Goal: Task Accomplishment & Management: Use online tool/utility

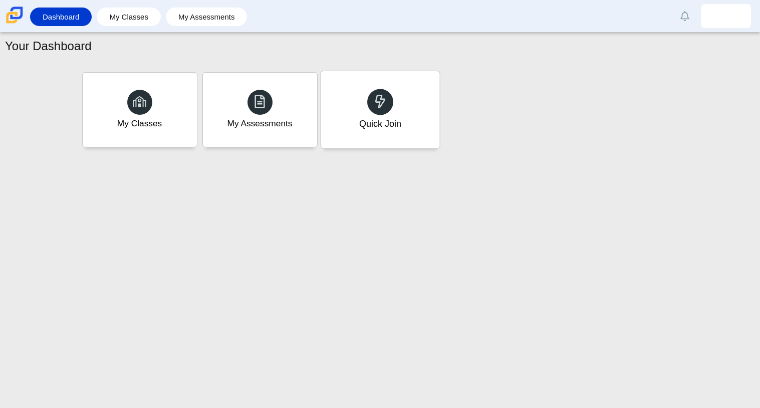
click at [351, 99] on div "Quick Join" at bounding box center [380, 109] width 119 height 77
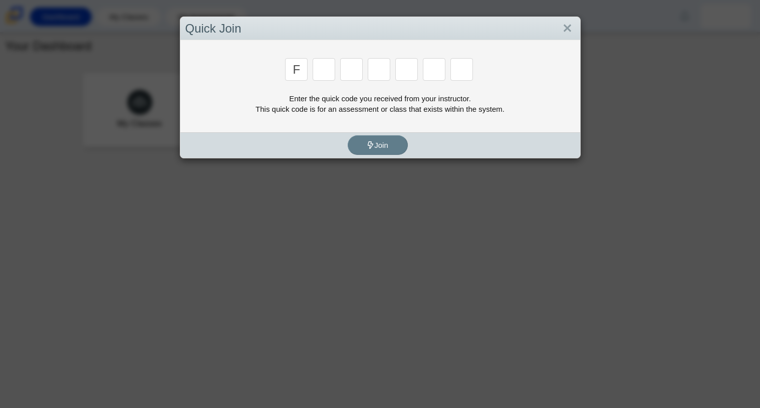
type input "f"
type input "7"
type input "m"
type input "c"
type input "h"
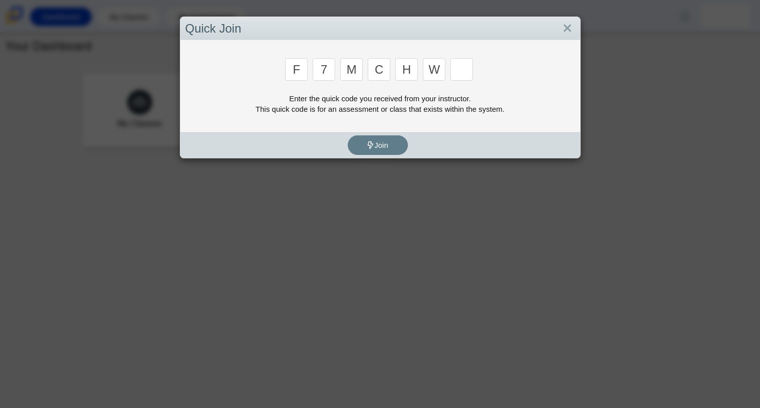
type input "w"
type input "k"
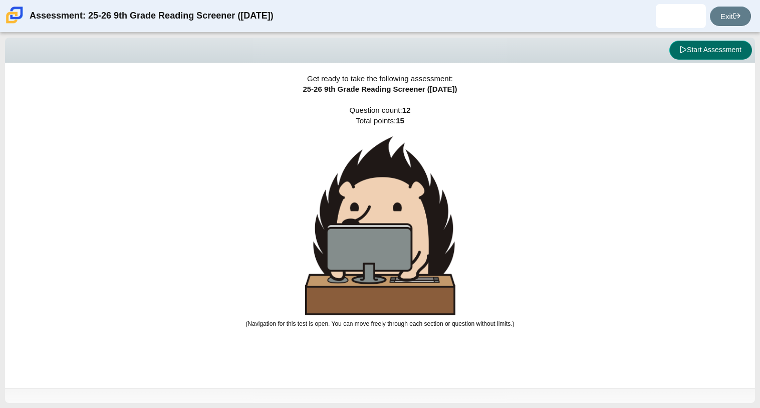
click at [700, 51] on button "Start Assessment" at bounding box center [710, 50] width 83 height 19
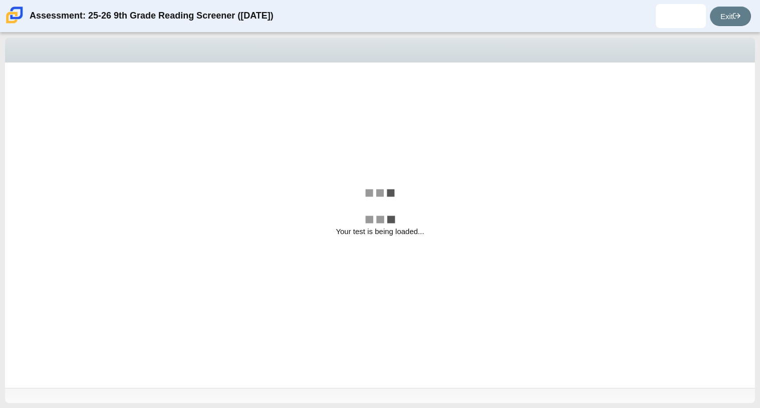
select select "ccc5b315-3c7c-471c-bf90-f22c8299c798"
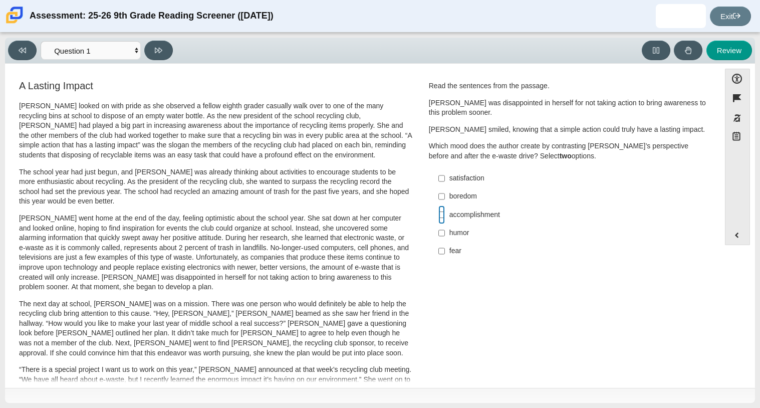
click at [440, 219] on input "accomplishment accomplishment" at bounding box center [441, 214] width 7 height 18
checkbox input "true"
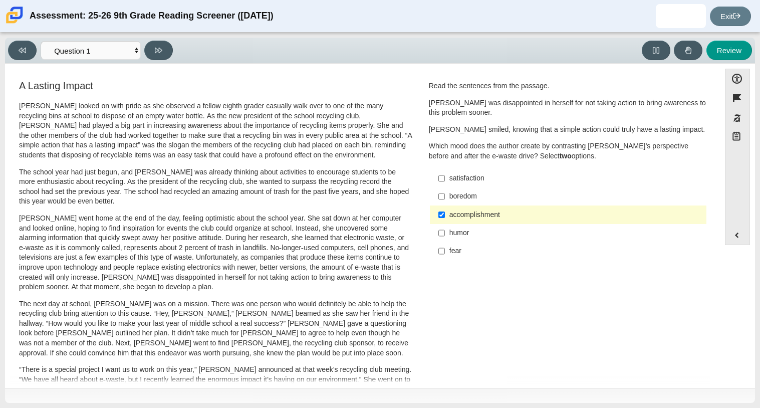
click at [477, 175] on div "satisfaction" at bounding box center [575, 178] width 253 height 10
click at [445, 175] on input "satisfaction satisfaction" at bounding box center [441, 178] width 7 height 18
checkbox input "true"
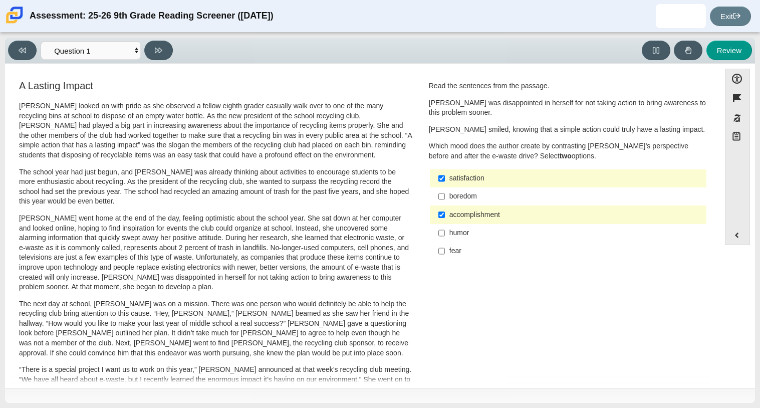
click at [735, 4] on div "Assessment: 25-26 9th Grade Reading Screener (August 2025) Lailah Wilder Studen…" at bounding box center [380, 16] width 760 height 32
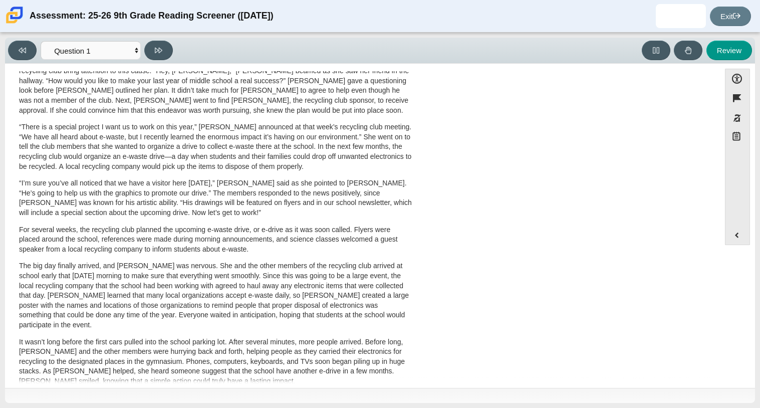
scroll to position [267, 0]
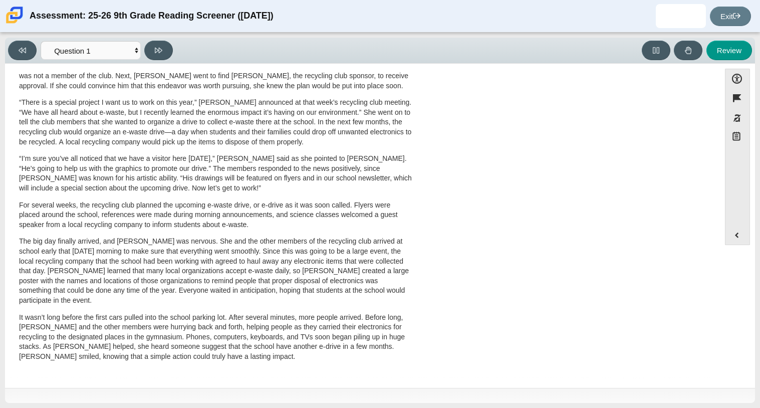
click at [678, 119] on div "A Lasting Impact Scarlett looked on with pride as she observed a fellow eighth …" at bounding box center [362, 94] width 705 height 565
click at [746, 45] on button "Review" at bounding box center [730, 51] width 46 height 20
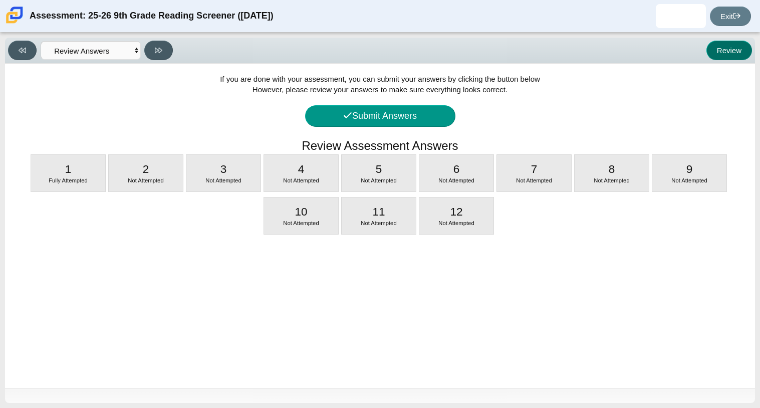
click at [721, 45] on button "Review" at bounding box center [730, 51] width 46 height 20
click at [718, 53] on button "Review" at bounding box center [730, 51] width 46 height 20
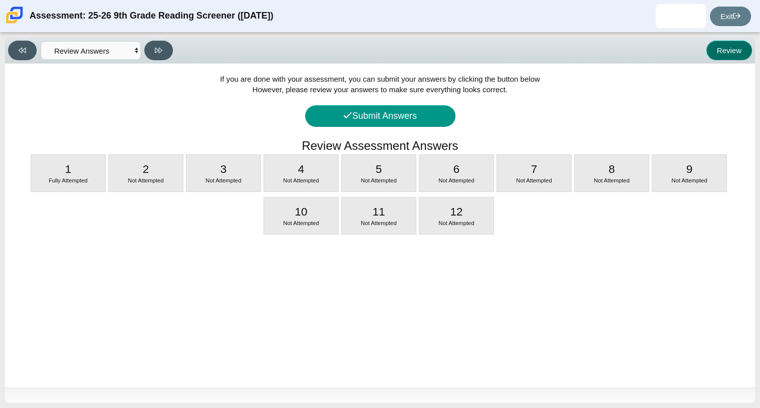
click at [718, 53] on button "Review" at bounding box center [730, 51] width 46 height 20
click at [22, 55] on button at bounding box center [22, 51] width 29 height 20
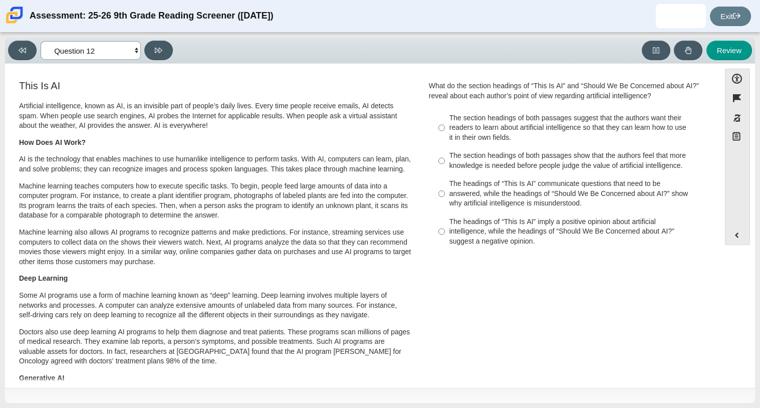
click at [121, 50] on select "Questions Question 1 Question 2 Question 3 Question 4 Question 5 Question 6 Que…" at bounding box center [91, 50] width 100 height 19
click at [41, 41] on select "Questions Question 1 Question 2 Question 3 Question 4 Question 5 Question 6 Que…" at bounding box center [91, 50] width 100 height 19
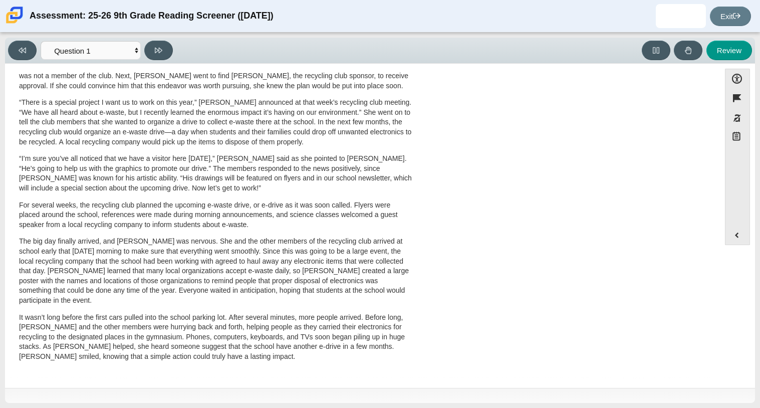
scroll to position [0, 0]
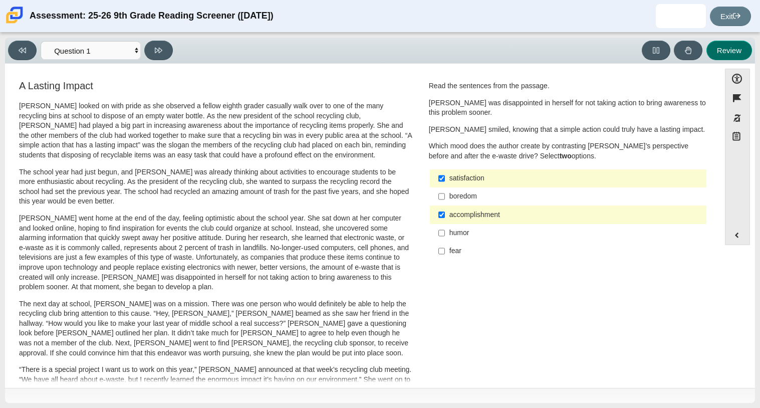
click at [721, 48] on button "Review" at bounding box center [730, 51] width 46 height 20
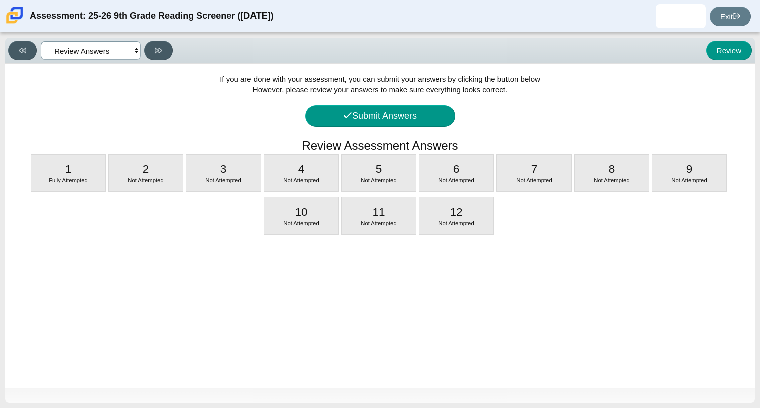
click at [113, 53] on select "Questions Question 1 Question 2 Question 3 Question 4 Question 5 Question 6 Que…" at bounding box center [91, 50] width 100 height 19
click at [41, 41] on select "Questions Question 1 Question 2 Question 3 Question 4 Question 5 Question 6 Que…" at bounding box center [91, 50] width 100 height 19
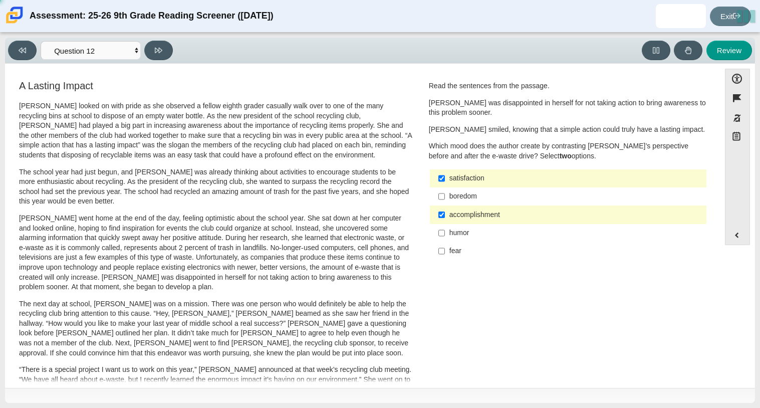
select select "0ff64528-ffd7-428d-b192-babfaadd44e8"
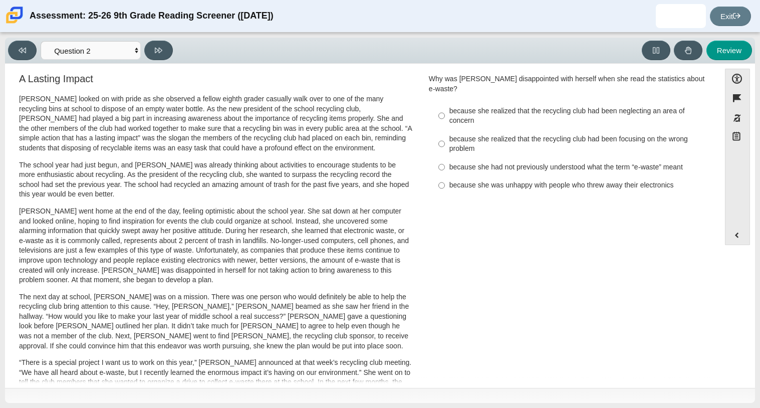
scroll to position [8, 0]
click at [440, 102] on input "because she realized that the recycling club had been neglecting an area of con…" at bounding box center [441, 115] width 7 height 28
radio input "true"
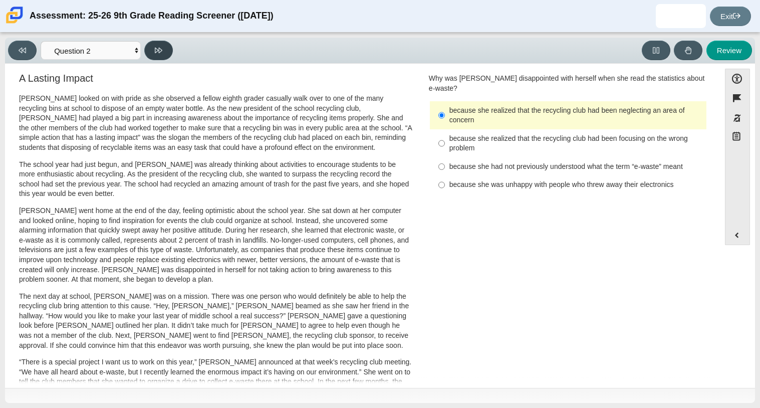
click at [158, 53] on icon at bounding box center [159, 51] width 8 height 8
select select "7ce3d843-6974-4858-901c-1ff39630e843"
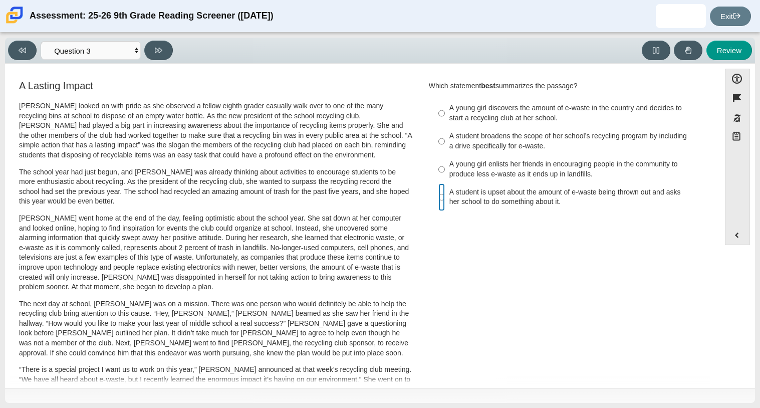
click at [439, 188] on input "A student is upset about the amount of e-waste being thrown out and asks her sc…" at bounding box center [441, 197] width 7 height 28
radio input "true"
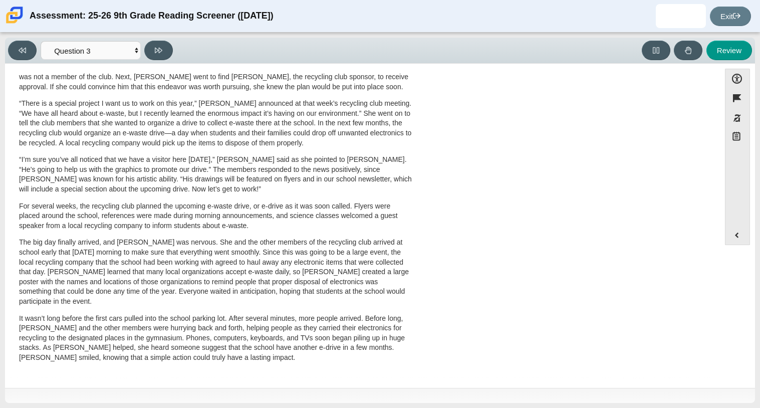
scroll to position [0, 0]
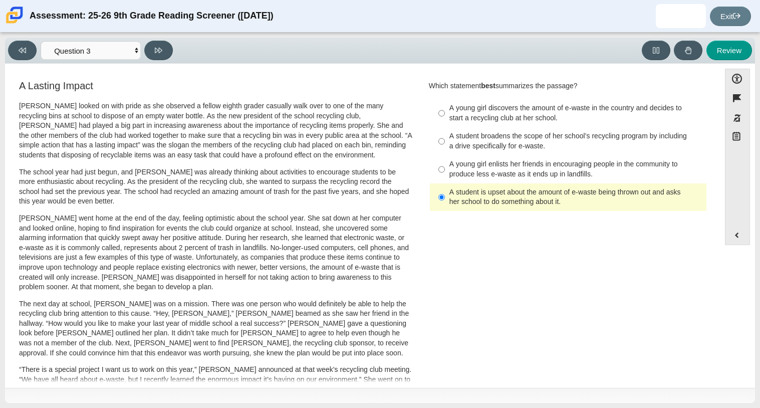
click at [416, 135] on div "A Lasting Impact Scarlett looked on with pride as she observed a fellow eighth …" at bounding box center [215, 361] width 411 height 565
click at [471, 135] on div "A student broadens the scope of her school’s recycling program by including a d…" at bounding box center [575, 141] width 253 height 20
click at [445, 135] on input "A student broadens the scope of her school’s recycling program by including a d…" at bounding box center [441, 141] width 7 height 28
radio input "true"
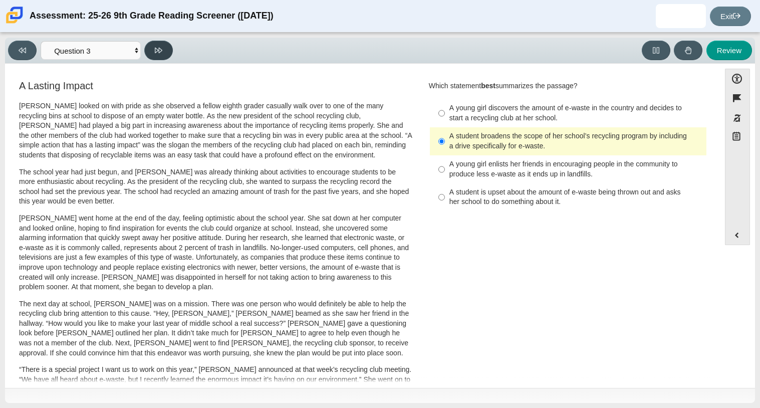
click at [165, 49] on button at bounding box center [158, 51] width 29 height 20
select select "ca9ea0f1-49c5-4bd1-83b0-472c18652b42"
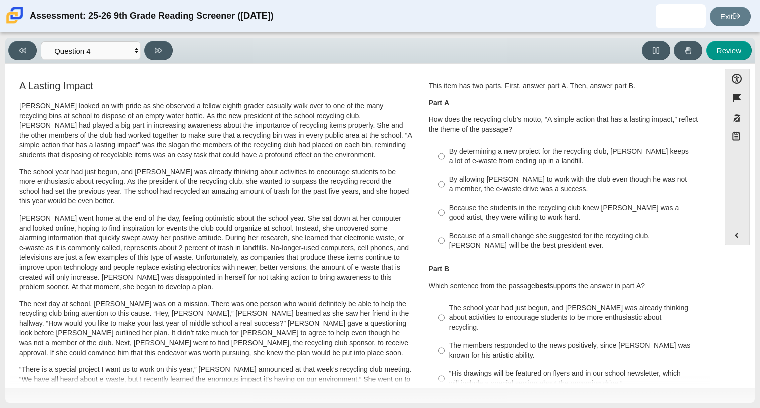
click at [115, 41] on div "Viewing Question 4 of 12 in Pacing Mode Questions Question 1 Question 2 Questio…" at bounding box center [92, 51] width 169 height 20
click at [122, 49] on select "Questions Question 1 Question 2 Question 3 Question 4 Question 5 Question 6 Que…" at bounding box center [91, 50] width 100 height 19
click at [453, 198] on label "Because the students in the recycling club knew Juan Carlos was a good artist, …" at bounding box center [568, 212] width 275 height 28
click at [445, 198] on input "Because the students in the recycling club knew Juan Carlos was a good artist, …" at bounding box center [441, 212] width 7 height 28
radio input "true"
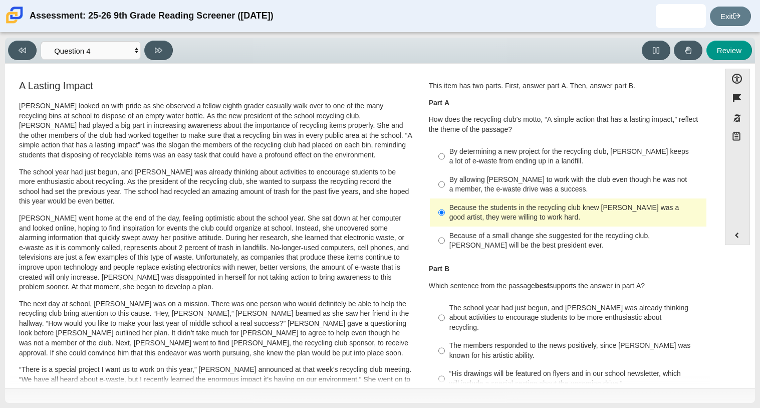
click at [461, 187] on div "By allowing Juan Carlos to work with the club even though he was not a member, …" at bounding box center [575, 185] width 253 height 20
click at [445, 187] on input "By allowing Juan Carlos to work with the club even though he was not a member, …" at bounding box center [441, 184] width 7 height 28
radio input "true"
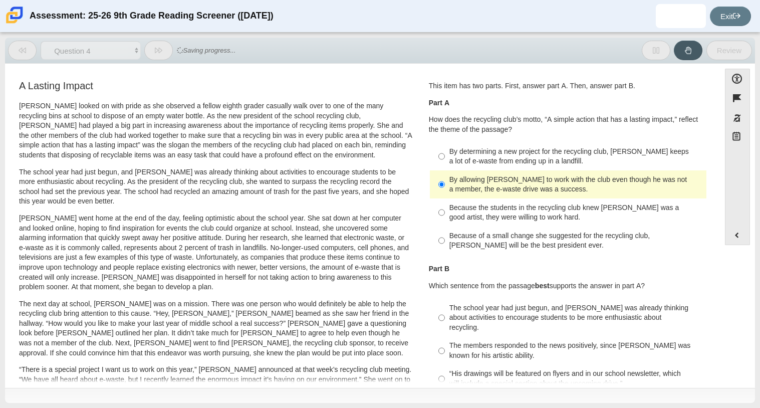
click at [502, 303] on label "The school year had just begun, and Scarlett was already thinking about activit…" at bounding box center [568, 318] width 275 height 38
click at [445, 303] on input "The school year had just begun, and Scarlett was already thinking about activit…" at bounding box center [441, 318] width 7 height 38
radio input "true"
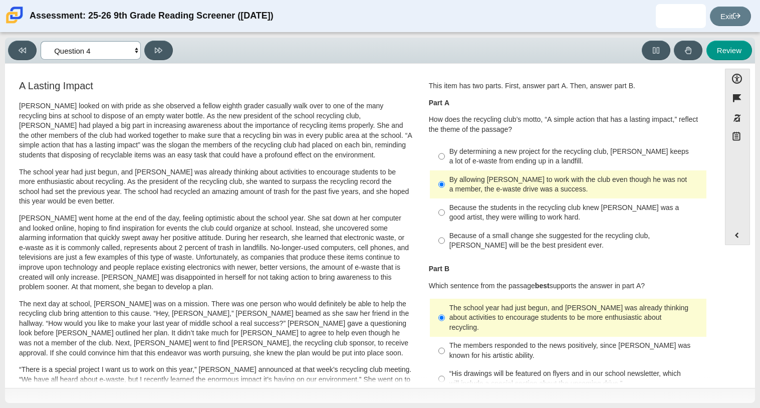
click at [128, 44] on select "Questions Question 1 Question 2 Question 3 Question 4 Question 5 Question 6 Que…" at bounding box center [91, 50] width 100 height 19
select select "ea8338c2-a6a3-418e-a305-2b963b54a290"
click at [41, 41] on select "Questions Question 1 Question 2 Question 3 Question 4 Question 5 Question 6 Que…" at bounding box center [91, 50] width 100 height 19
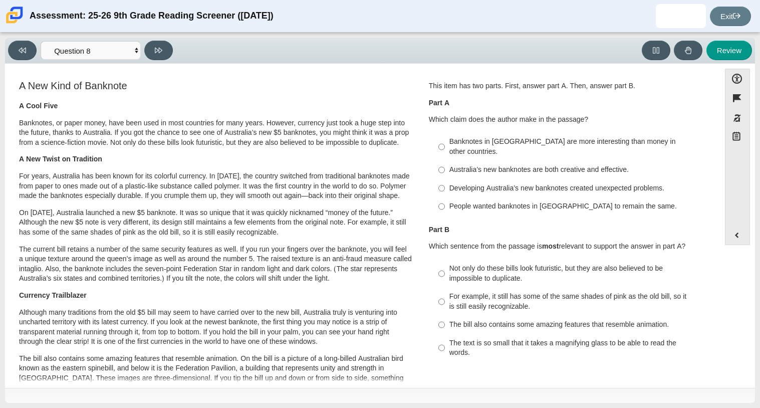
click at [444, 161] on label "Australia’s new banknotes are both creative and effective. Australia’s new bank…" at bounding box center [568, 170] width 275 height 18
click at [444, 161] on input "Australia’s new banknotes are both creative and effective. Australia’s new bank…" at bounding box center [441, 170] width 7 height 18
radio input "true"
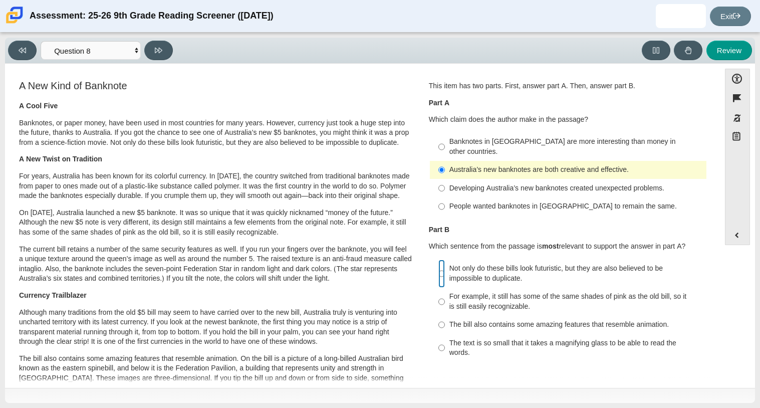
click at [441, 261] on input "Not only do these bills look futuristic, but they are also believed to be impos…" at bounding box center [441, 274] width 7 height 28
radio input "true"
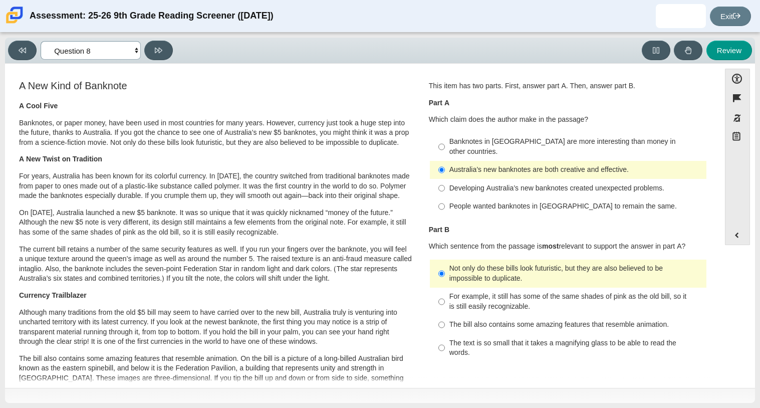
click at [133, 58] on select "Questions Question 1 Question 2 Question 3 Question 4 Question 5 Question 6 Que…" at bounding box center [91, 50] width 100 height 19
select select "ca9ea0f1-49c5-4bd1-83b0-472c18652b42"
click at [41, 41] on select "Questions Question 1 Question 2 Question 3 Question 4 Question 5 Question 6 Que…" at bounding box center [91, 50] width 100 height 19
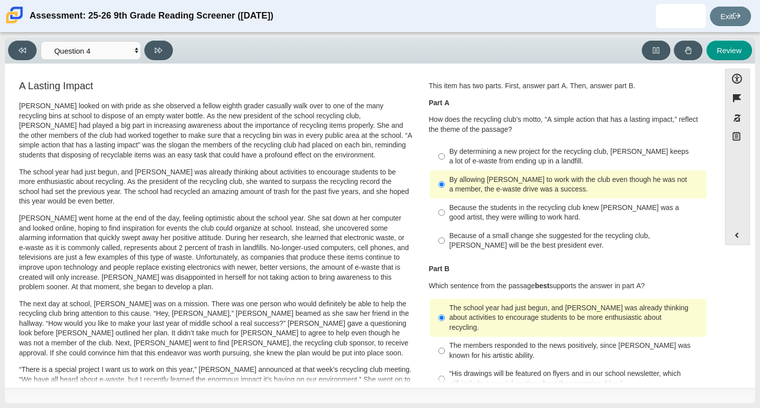
click at [454, 181] on div "By allowing Juan Carlos to work with the club even though he was not a member, …" at bounding box center [575, 185] width 253 height 20
click at [445, 181] on input "By allowing Juan Carlos to work with the club even though he was not a member, …" at bounding box center [441, 184] width 7 height 28
click at [450, 156] on div "By determining a new project for the recycling club, Scarlett keeps a lot of e-…" at bounding box center [575, 157] width 253 height 20
click at [445, 156] on input "By determining a new project for the recycling club, Scarlett keeps a lot of e-…" at bounding box center [441, 156] width 7 height 28
radio input "true"
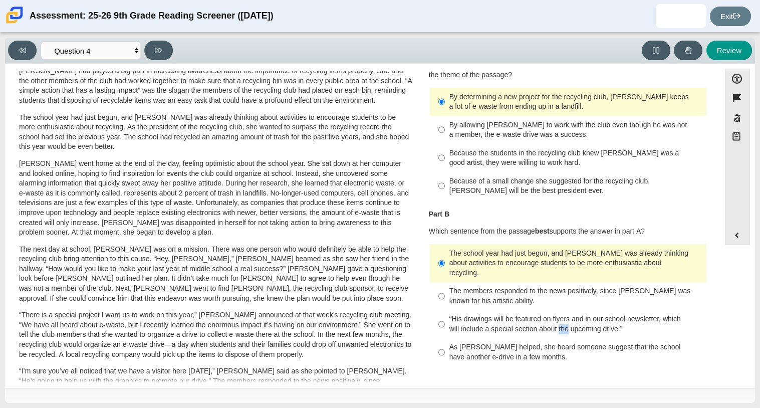
scroll to position [54, 0]
click at [128, 58] on select "Questions Question 1 Question 2 Question 3 Question 4 Question 5 Question 6 Que…" at bounding box center [91, 50] width 100 height 19
click at [41, 41] on select "Questions Question 1 Question 2 Question 3 Question 4 Question 5 Question 6 Que…" at bounding box center [91, 50] width 100 height 19
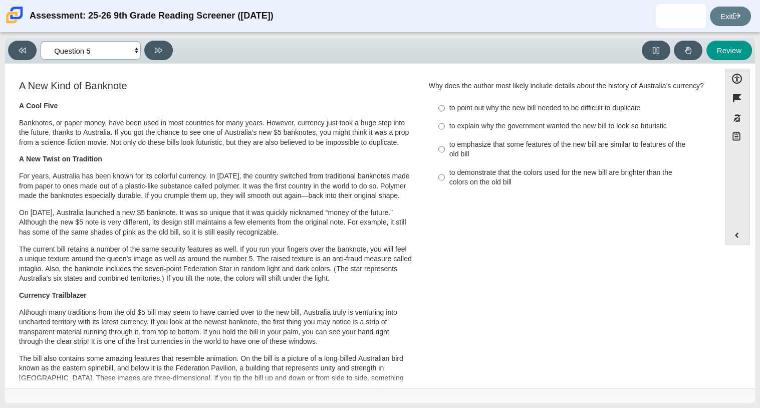
click at [118, 48] on select "Questions Question 1 Question 2 Question 3 Question 4 Question 5 Question 6 Que…" at bounding box center [91, 50] width 100 height 19
select select "cdf3c14e-a918-44d1-9b63-3db0fa81641e"
click at [41, 41] on select "Questions Question 1 Question 2 Question 3 Question 4 Question 5 Question 6 Que…" at bounding box center [91, 50] width 100 height 19
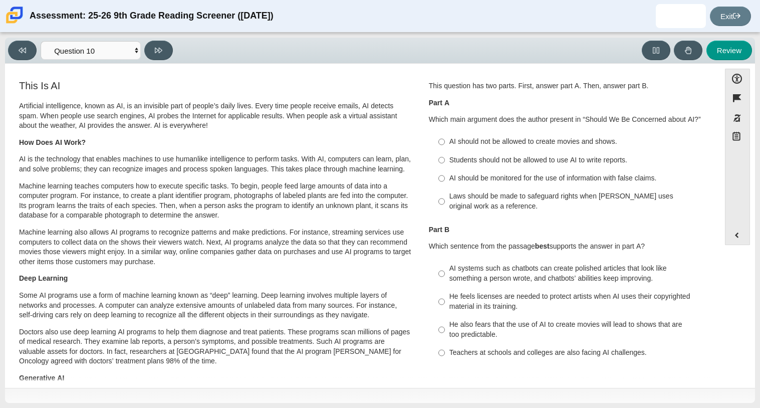
click at [446, 170] on label "AI should be monitored for the use of information with false claims. AI should …" at bounding box center [568, 178] width 275 height 18
click at [445, 170] on input "AI should be monitored for the use of information with false claims. AI should …" at bounding box center [441, 178] width 7 height 18
radio input "true"
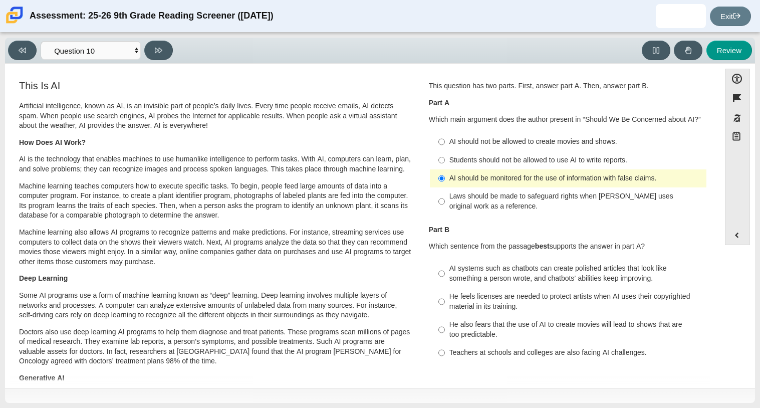
click at [452, 300] on div "He feels licenses are needed to protect artists when AI uses their copyrighted …" at bounding box center [575, 302] width 253 height 20
click at [445, 300] on input "He feels licenses are needed to protect artists when AI uses their copyrighted …" at bounding box center [441, 302] width 7 height 28
radio input "true"
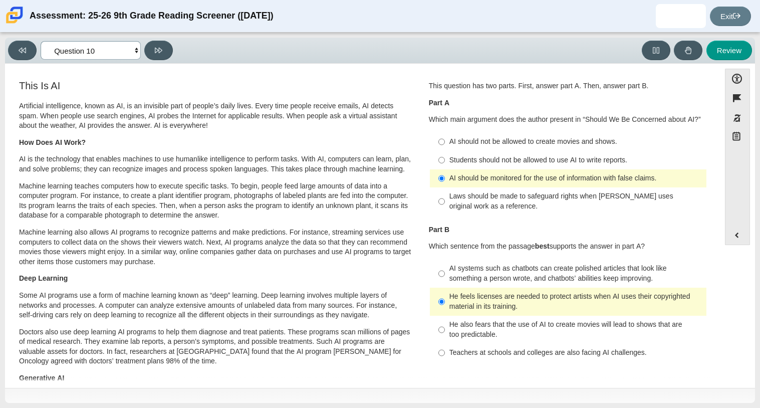
click at [114, 56] on select "Questions Question 1 Question 2 Question 3 Question 4 Question 5 Question 6 Que…" at bounding box center [91, 50] width 100 height 19
click at [41, 41] on select "Questions Question 1 Question 2 Question 3 Question 4 Question 5 Question 6 Que…" at bounding box center [91, 50] width 100 height 19
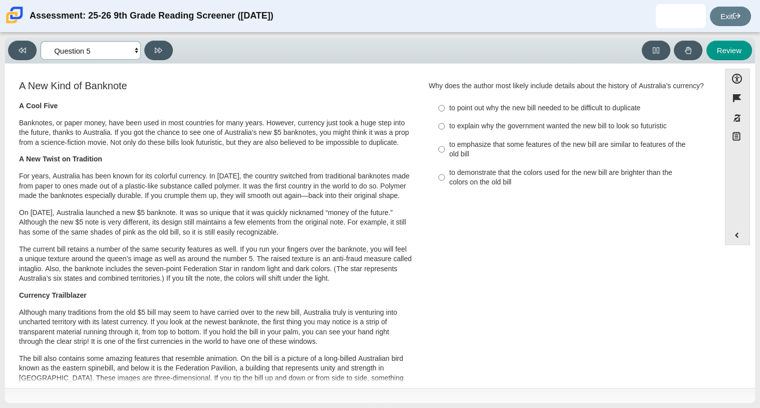
click at [89, 45] on select "Questions Question 1 Question 2 Question 3 Question 4 Question 5 Question 6 Que…" at bounding box center [91, 50] width 100 height 19
click at [41, 41] on select "Questions Question 1 Question 2 Question 3 Question 4 Question 5 Question 6 Que…" at bounding box center [91, 50] width 100 height 19
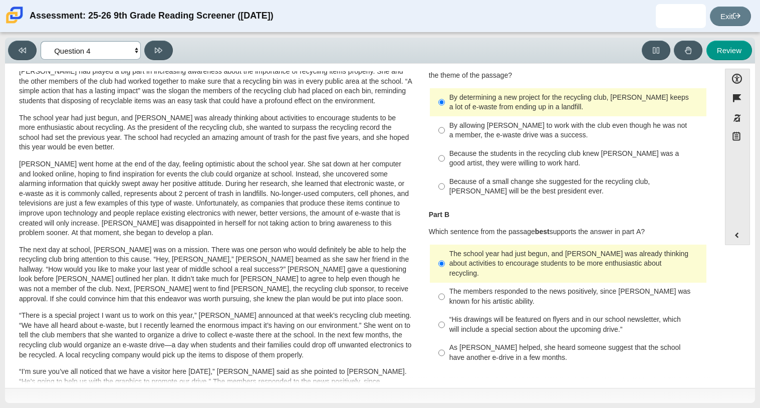
click at [102, 47] on select "Questions Question 1 Question 2 Question 3 Question 4 Question 5 Question 6 Que…" at bounding box center [91, 50] width 100 height 19
click at [41, 41] on select "Questions Question 1 Question 2 Question 3 Question 4 Question 5 Question 6 Que…" at bounding box center [91, 50] width 100 height 19
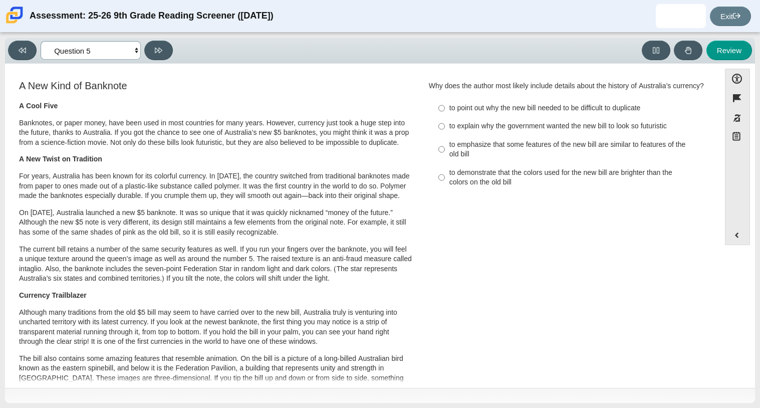
click at [81, 49] on select "Questions Question 1 Question 2 Question 3 Question 4 Question 5 Question 6 Que…" at bounding box center [91, 50] width 100 height 19
click at [41, 41] on select "Questions Question 1 Question 2 Question 3 Question 4 Question 5 Question 6 Que…" at bounding box center [91, 50] width 100 height 19
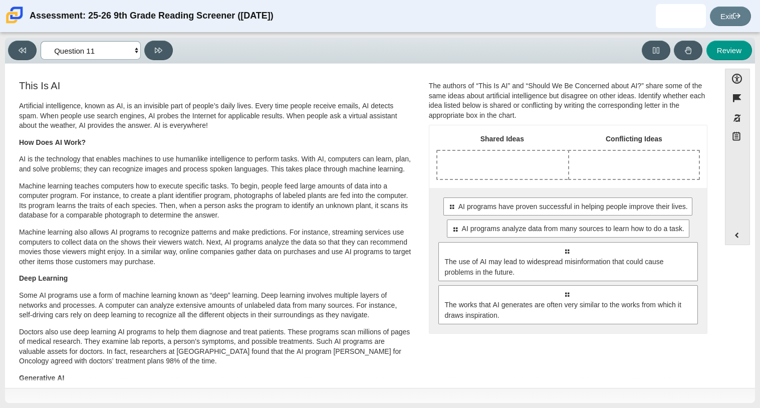
click at [125, 49] on select "Questions Question 1 Question 2 Question 3 Question 4 Question 5 Question 6 Que…" at bounding box center [91, 50] width 100 height 19
select select "69146e31-7b3d-4a3e-9ce6-f30c24342ae0"
click at [41, 41] on select "Questions Question 1 Question 2 Question 3 Question 4 Question 5 Question 6 Que…" at bounding box center [91, 50] width 100 height 19
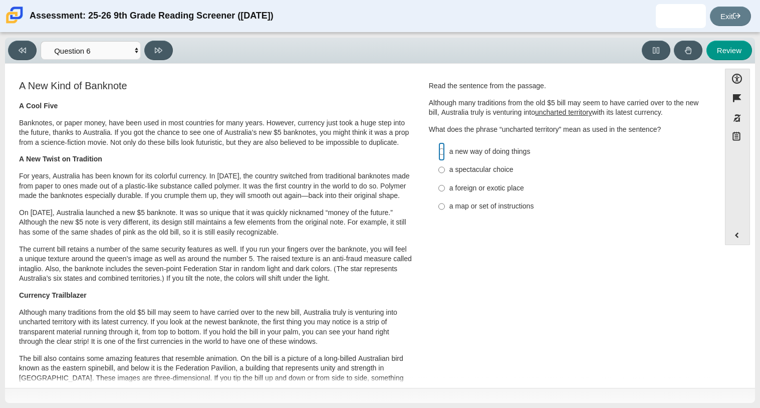
click at [441, 151] on input "a new way of doing things a new way of doing things" at bounding box center [441, 151] width 7 height 18
radio input "true"
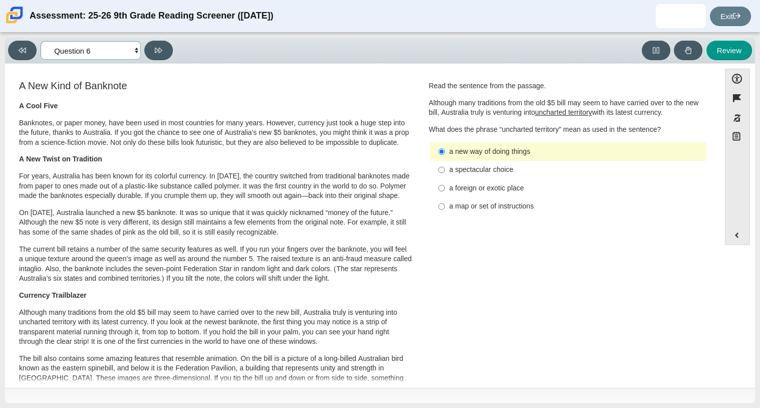
click at [119, 51] on select "Questions Question 1 Question 2 Question 3 Question 4 Question 5 Question 6 Que…" at bounding box center [91, 50] width 100 height 19
click at [41, 41] on select "Questions Question 1 Question 2 Question 3 Question 4 Question 5 Question 6 Que…" at bounding box center [91, 50] width 100 height 19
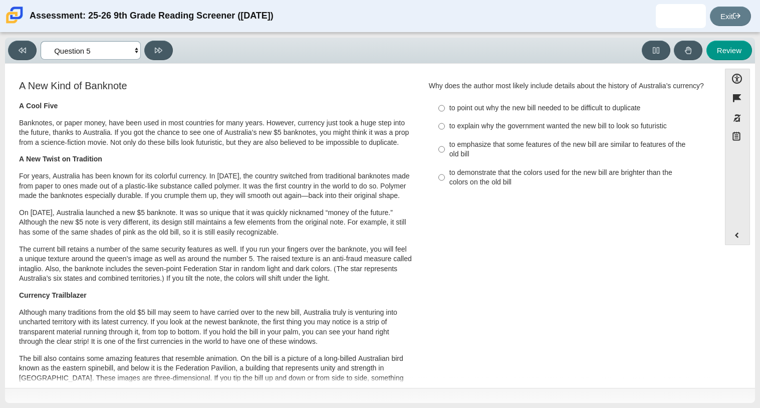
click at [95, 47] on select "Questions Question 1 Question 2 Question 3 Question 4 Question 5 Question 6 Que…" at bounding box center [91, 50] width 100 height 19
select select "c3effed4-44ce-4a19-bd96-1787f34e9b4c"
click at [41, 41] on select "Questions Question 1 Question 2 Question 3 Question 4 Question 5 Question 6 Que…" at bounding box center [91, 50] width 100 height 19
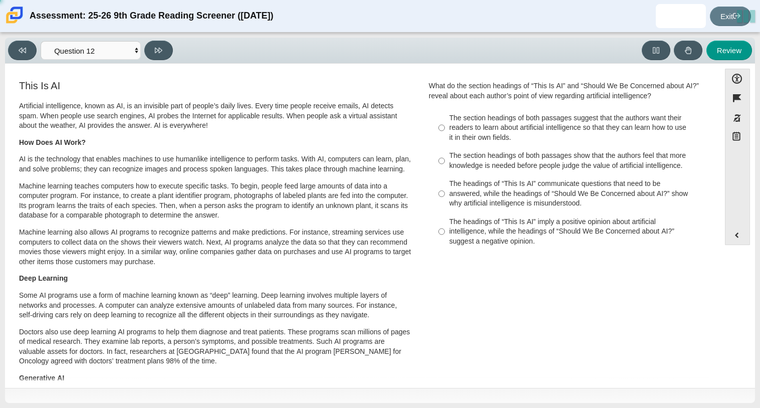
click at [450, 124] on div "The section headings of both passages suggest that the authors want their reade…" at bounding box center [575, 128] width 253 height 30
click at [445, 124] on input "The section headings of both passages suggest that the authors want their reade…" at bounding box center [441, 128] width 7 height 38
radio input "true"
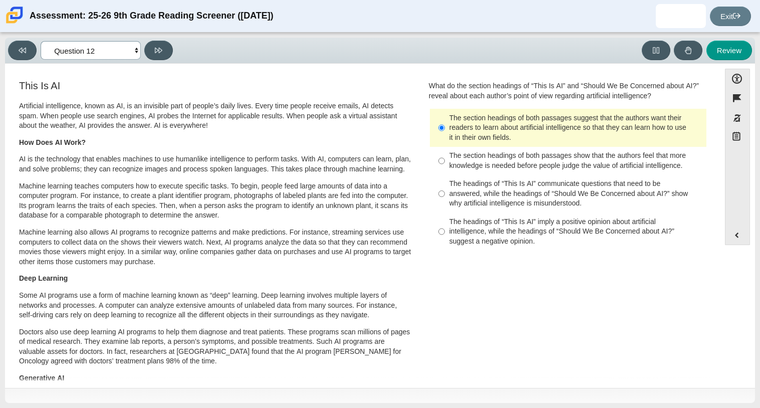
click at [111, 58] on select "Questions Question 1 Question 2 Question 3 Question 4 Question 5 Question 6 Que…" at bounding box center [91, 50] width 100 height 19
click at [41, 41] on select "Questions Question 1 Question 2 Question 3 Question 4 Question 5 Question 6 Que…" at bounding box center [91, 50] width 100 height 19
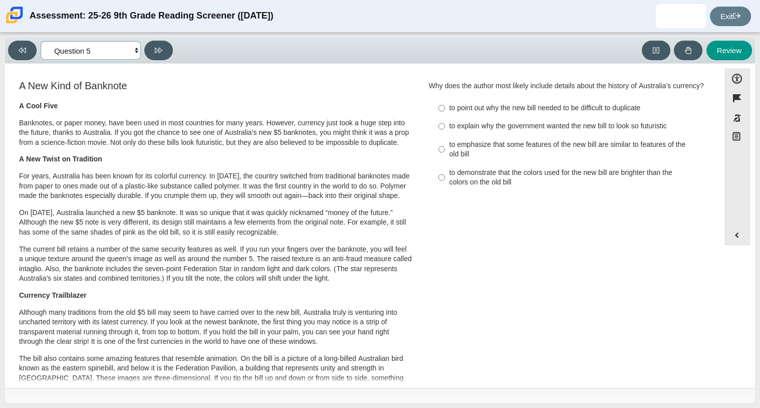
click at [105, 56] on select "Questions Question 1 Question 2 Question 3 Question 4 Question 5 Question 6 Que…" at bounding box center [91, 50] width 100 height 19
click at [41, 41] on select "Questions Question 1 Question 2 Question 3 Question 4 Question 5 Question 6 Que…" at bounding box center [91, 50] width 100 height 19
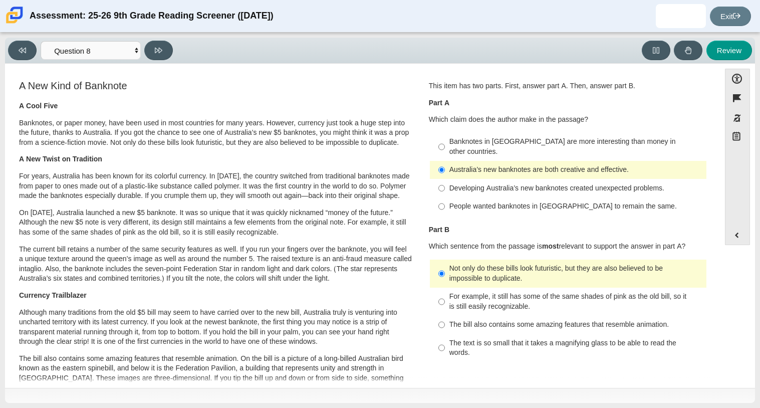
click at [117, 60] on div "Viewing Question 8 of 12 in Pacing Mode Questions Question 1 Question 2 Questio…" at bounding box center [92, 51] width 169 height 20
click at [122, 52] on select "Questions Question 1 Question 2 Question 3 Question 4 Question 5 Question 6 Que…" at bounding box center [91, 50] width 100 height 19
select select "e41f1a79-e29f-4095-8030-a53364015bed"
click at [41, 41] on select "Questions Question 1 Question 2 Question 3 Question 4 Question 5 Question 6 Que…" at bounding box center [91, 50] width 100 height 19
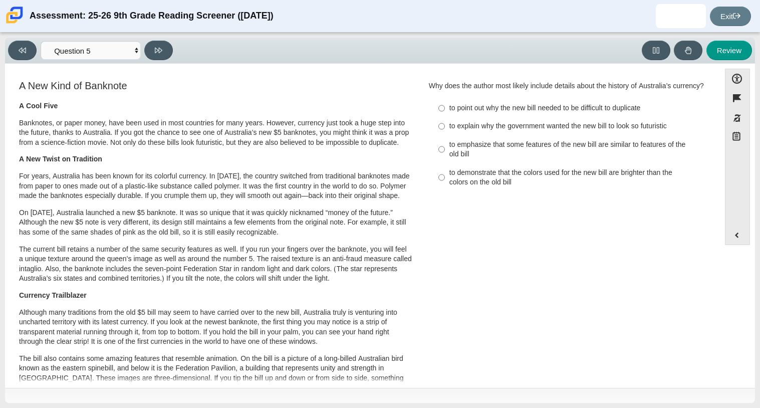
click at [462, 131] on div "to explain why the government wanted the new bill to look so futuristic" at bounding box center [575, 126] width 253 height 10
click at [445, 134] on input "to explain why the government wanted the new bill to look so futuristic to expl…" at bounding box center [441, 126] width 7 height 18
radio input "true"
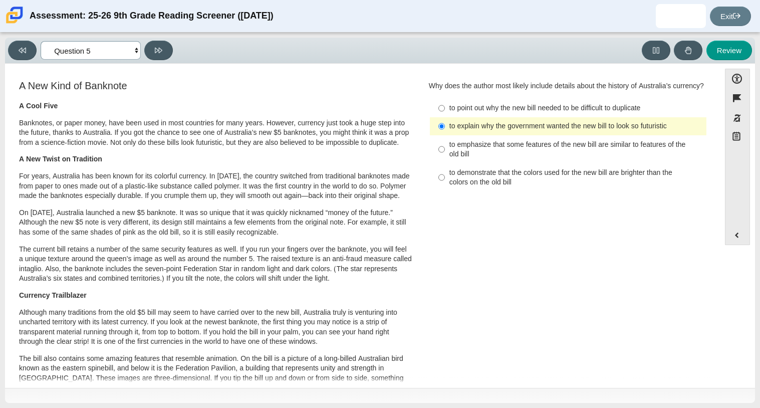
click at [83, 46] on select "Questions Question 1 Question 2 Question 3 Question 4 Question 5 Question 6 Que…" at bounding box center [91, 50] width 100 height 19
click at [41, 41] on select "Questions Question 1 Question 2 Question 3 Question 4 Question 5 Question 6 Que…" at bounding box center [91, 50] width 100 height 19
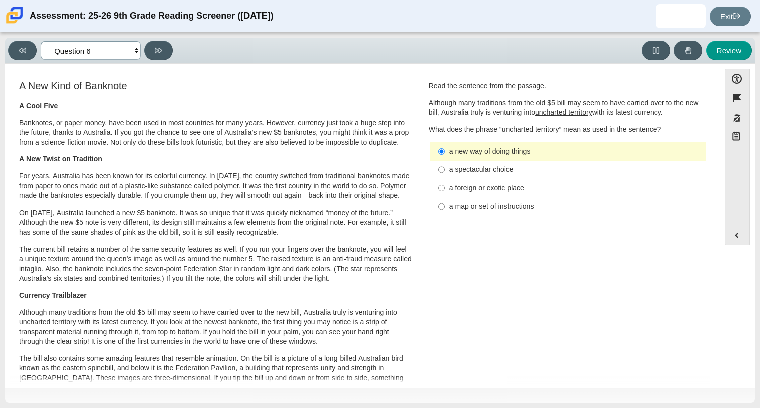
click at [91, 50] on select "Questions Question 1 Question 2 Question 3 Question 4 Question 5 Question 6 Que…" at bounding box center [91, 50] width 100 height 19
click at [41, 41] on select "Questions Question 1 Question 2 Question 3 Question 4 Question 5 Question 6 Que…" at bounding box center [91, 50] width 100 height 19
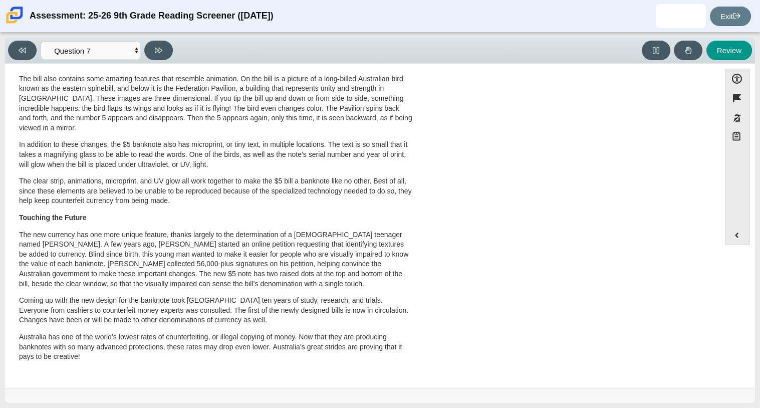
scroll to position [0, 0]
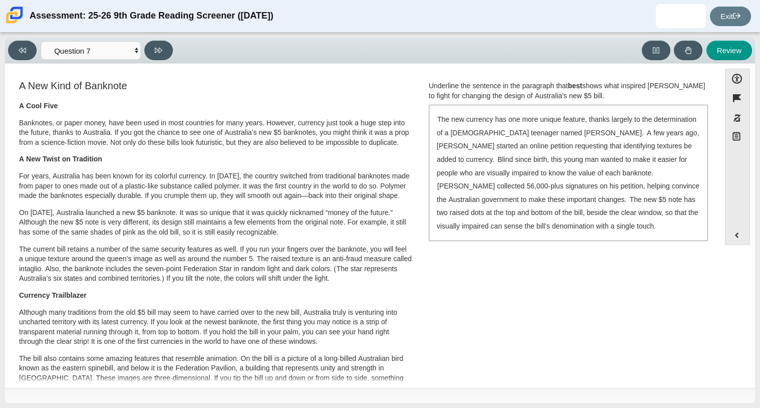
click at [96, 33] on div "Viewing Question 7 of 12 in Pacing Mode Questions Question 1 Question 2 Questio…" at bounding box center [380, 220] width 760 height 375
click at [80, 56] on select "Questions Question 1 Question 2 Question 3 Question 4 Question 5 Question 6 Que…" at bounding box center [91, 50] width 100 height 19
click at [41, 41] on select "Questions Question 1 Question 2 Question 3 Question 4 Question 5 Question 6 Que…" at bounding box center [91, 50] width 100 height 19
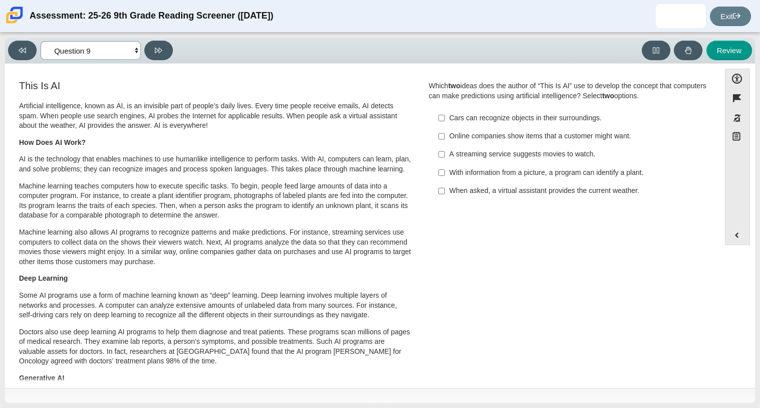
click at [85, 55] on select "Questions Question 1 Question 2 Question 3 Question 4 Question 5 Question 6 Que…" at bounding box center [91, 50] width 100 height 19
click at [41, 41] on select "Questions Question 1 Question 2 Question 3 Question 4 Question 5 Question 6 Que…" at bounding box center [91, 50] width 100 height 19
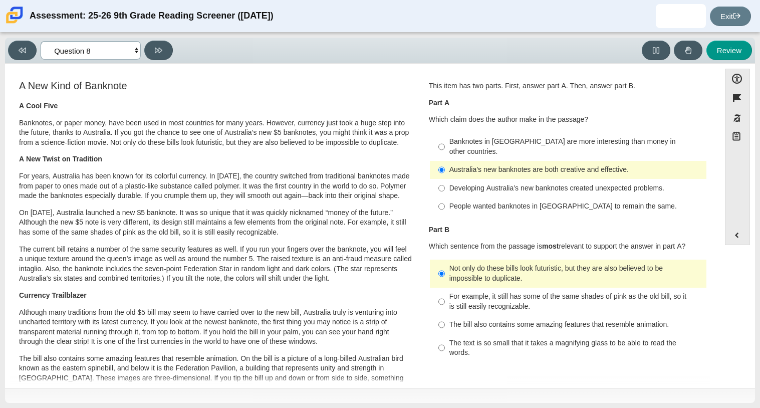
click at [78, 50] on select "Questions Question 1 Question 2 Question 3 Question 4 Question 5 Question 6 Que…" at bounding box center [91, 50] width 100 height 19
select select "89f058d6-b15c-4ef5-a4b3-fdaffb8868b6"
click at [41, 41] on select "Questions Question 1 Question 2 Question 3 Question 4 Question 5 Question 6 Que…" at bounding box center [91, 50] width 100 height 19
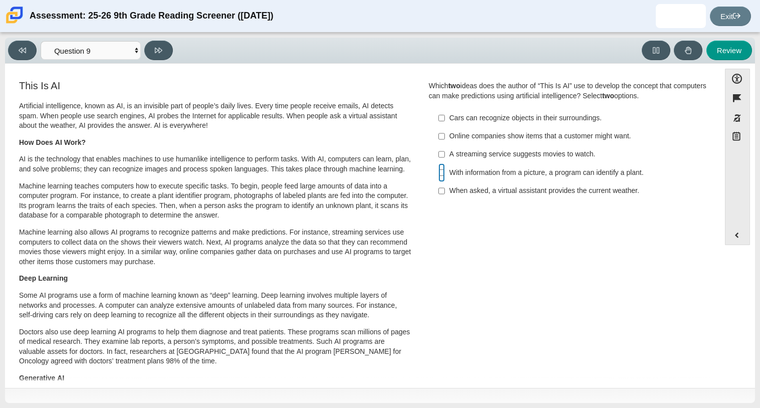
click at [438, 169] on input "With information from a picture, a program can identify a plant. With informati…" at bounding box center [441, 172] width 7 height 18
checkbox input "true"
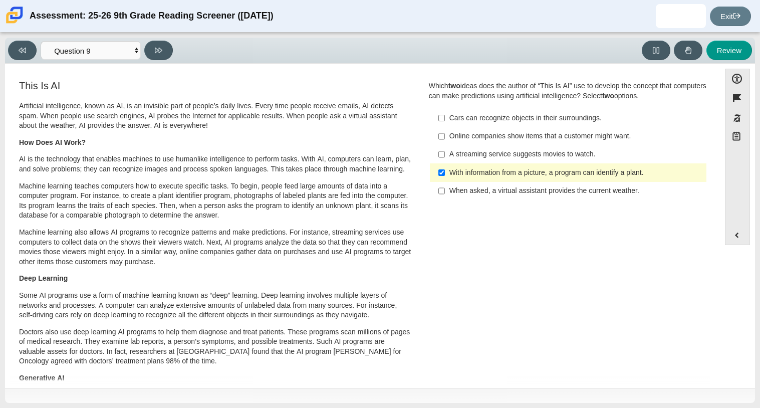
click at [442, 156] on label "A streaming service suggests movies to watch. A streaming service suggests movi…" at bounding box center [568, 154] width 275 height 18
click at [442, 156] on input "A streaming service suggests movies to watch. A streaming service suggests movi…" at bounding box center [441, 154] width 7 height 18
checkbox input "true"
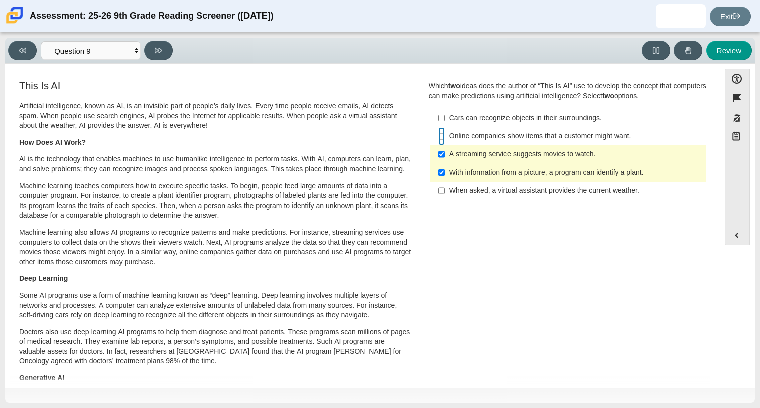
click at [440, 141] on input "Online companies show items that a customer might want. Online companies show i…" at bounding box center [441, 136] width 7 height 18
checkbox input "true"
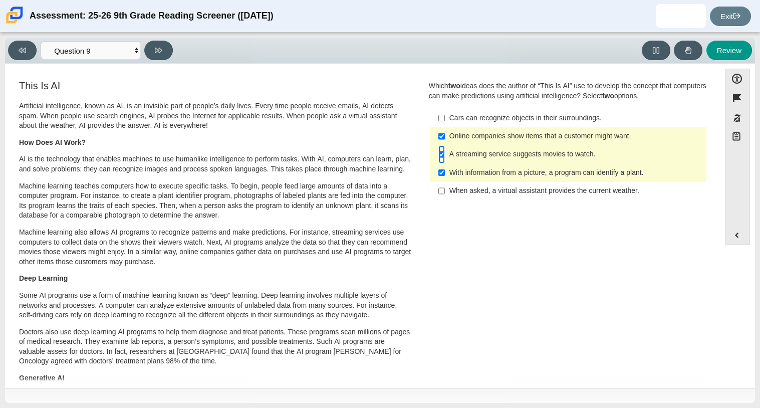
click at [438, 156] on input "A streaming service suggests movies to watch. A streaming service suggests movi…" at bounding box center [441, 154] width 7 height 18
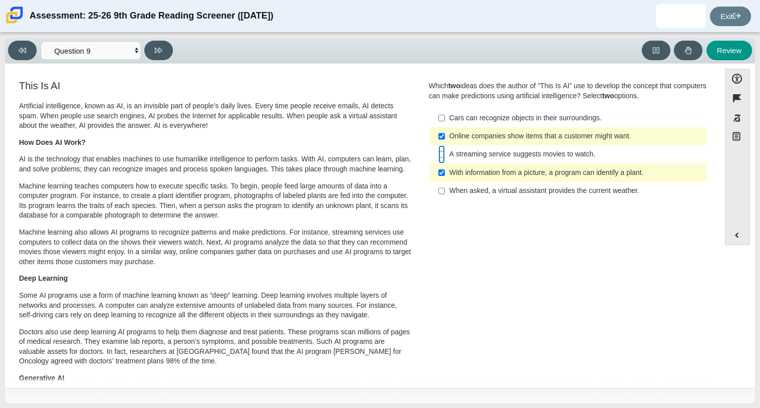
click at [438, 146] on input "A streaming service suggests movies to watch. A streaming service suggests movi…" at bounding box center [441, 154] width 7 height 18
checkbox input "true"
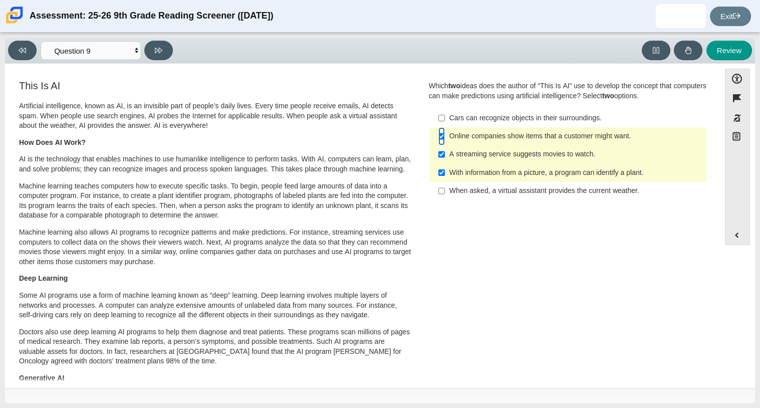
click at [441, 137] on input "Online companies show items that a customer might want. Online companies show i…" at bounding box center [441, 136] width 7 height 18
checkbox input "false"
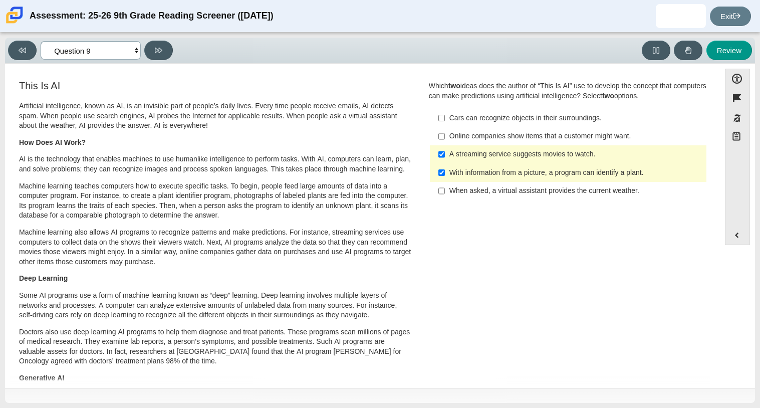
click at [117, 48] on select "Questions Question 1 Question 2 Question 3 Question 4 Question 5 Question 6 Que…" at bounding box center [91, 50] width 100 height 19
click at [41, 41] on select "Questions Question 1 Question 2 Question 3 Question 4 Question 5 Question 6 Que…" at bounding box center [91, 50] width 100 height 19
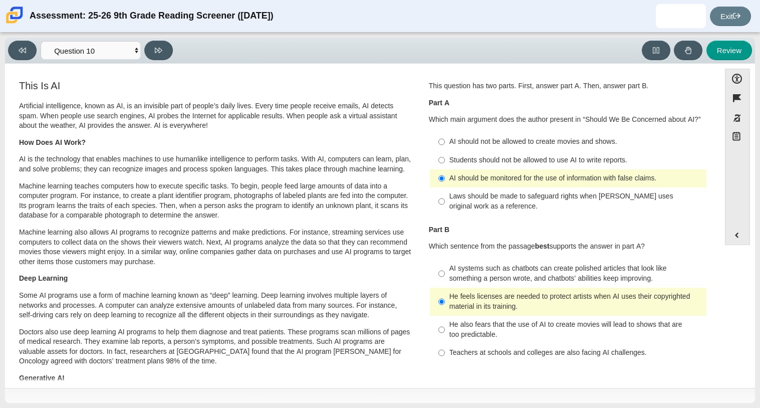
click at [108, 60] on div "Viewing Question 10 of 12 in Pacing Mode Questions Question 1 Question 2 Questi…" at bounding box center [380, 51] width 750 height 26
click at [112, 48] on select "Questions Question 1 Question 2 Question 3 Question 4 Question 5 Question 6 Que…" at bounding box center [91, 50] width 100 height 19
click at [41, 41] on select "Questions Question 1 Question 2 Question 3 Question 4 Question 5 Question 6 Que…" at bounding box center [91, 50] width 100 height 19
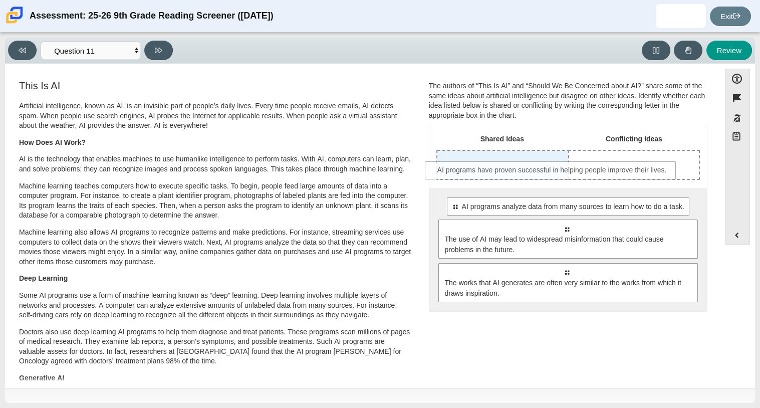
drag, startPoint x: 514, startPoint y: 212, endPoint x: 500, endPoint y: 176, distance: 39.0
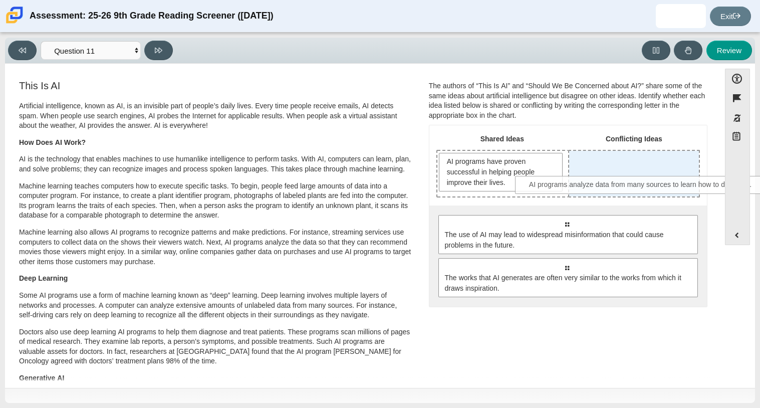
drag, startPoint x: 511, startPoint y: 222, endPoint x: 586, endPoint y: 183, distance: 84.0
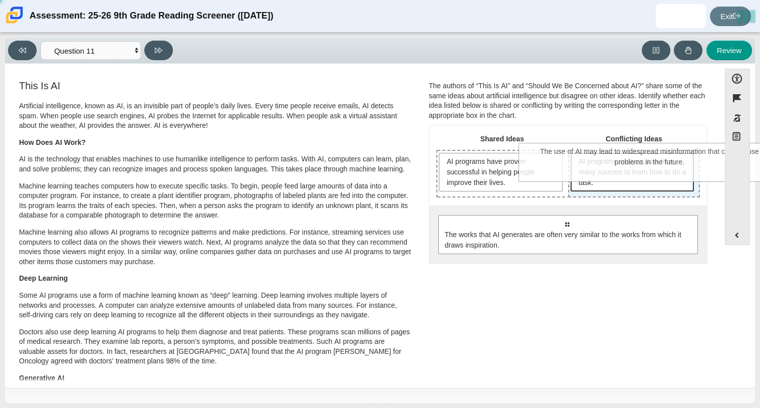
drag, startPoint x: 537, startPoint y: 238, endPoint x: 618, endPoint y: 168, distance: 106.9
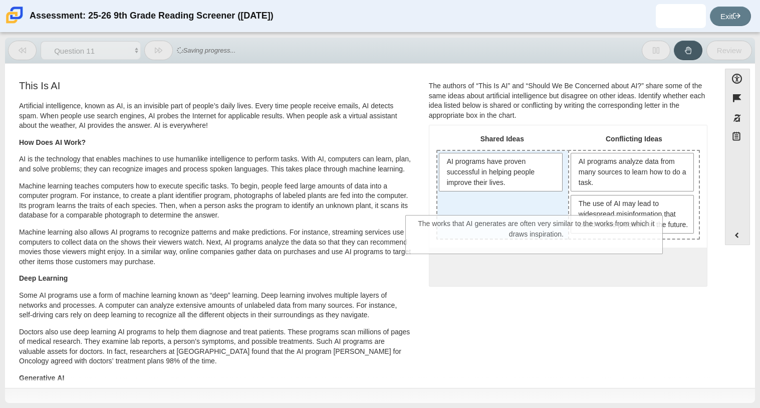
drag, startPoint x: 559, startPoint y: 286, endPoint x: 533, endPoint y: 212, distance: 78.1
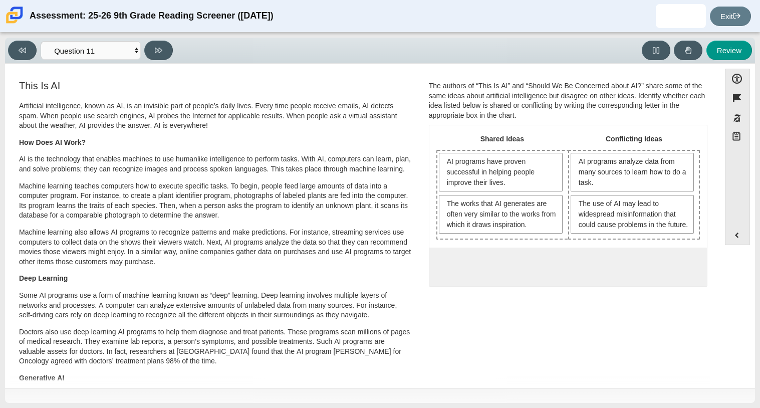
click at [135, 121] on p "Artificial intelligence, known as AI, is an invisible part of people’s daily li…" at bounding box center [215, 116] width 393 height 30
click at [97, 56] on select "Questions Question 1 Question 2 Question 3 Question 4 Question 5 Question 6 Que…" at bounding box center [91, 50] width 100 height 19
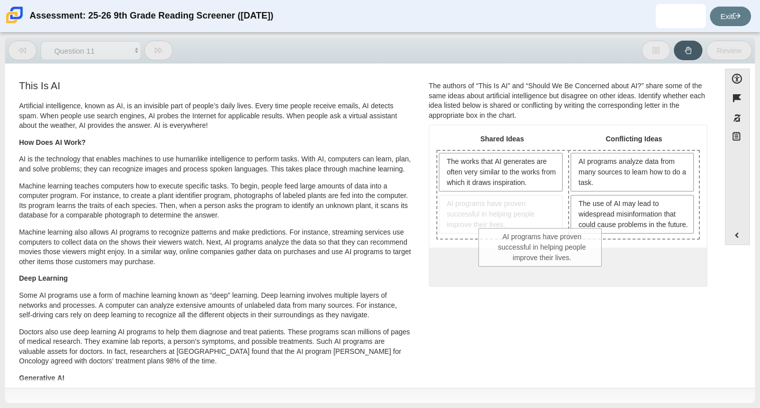
drag, startPoint x: 508, startPoint y: 179, endPoint x: 553, endPoint y: 264, distance: 95.5
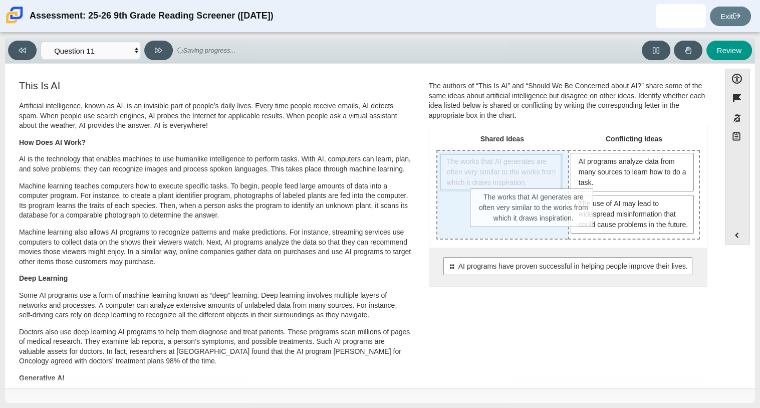
drag, startPoint x: 481, startPoint y: 166, endPoint x: 515, endPoint y: 202, distance: 49.6
click at [515, 202] on div "The works that AI generates are often very similar to the works from which it d…" at bounding box center [502, 195] width 131 height 88
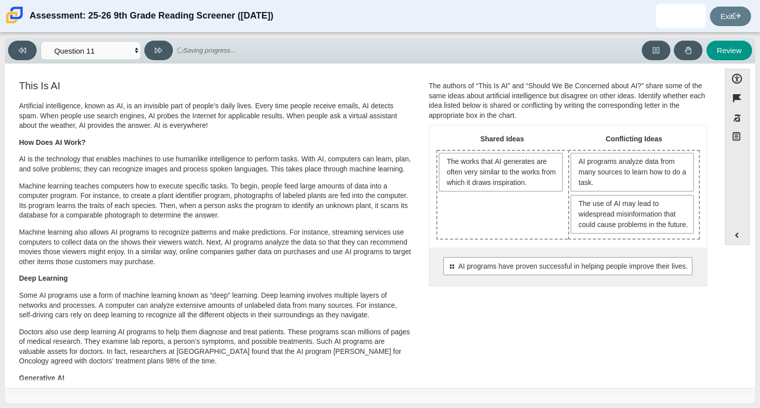
click at [515, 202] on div "The works that AI generates are often very similar to the works from which it d…" at bounding box center [502, 195] width 131 height 88
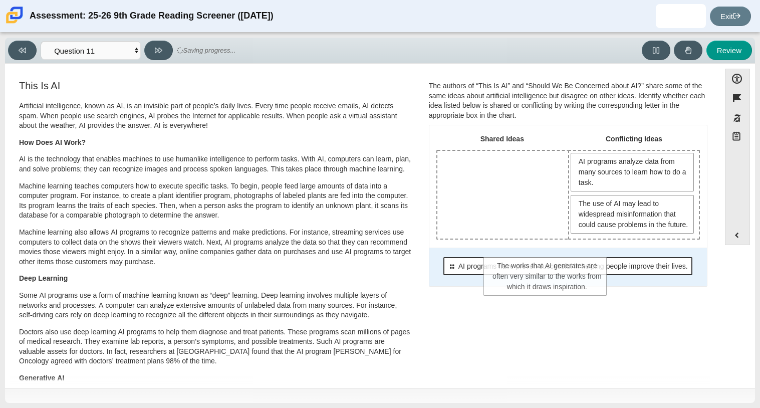
drag, startPoint x: 485, startPoint y: 176, endPoint x: 532, endPoint y: 281, distance: 114.2
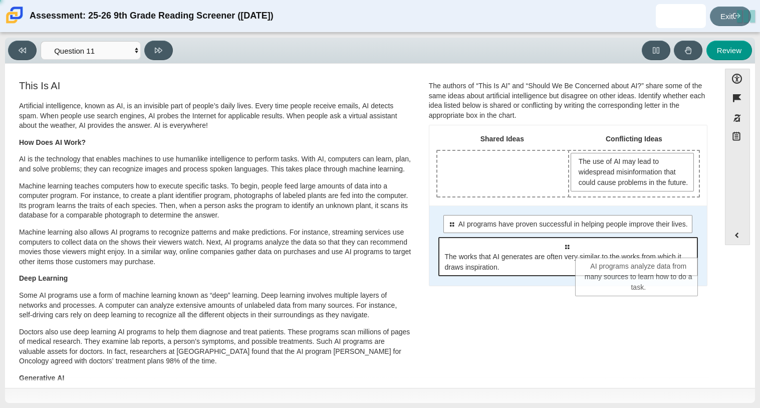
drag, startPoint x: 603, startPoint y: 179, endPoint x: 611, endPoint y: 284, distance: 105.5
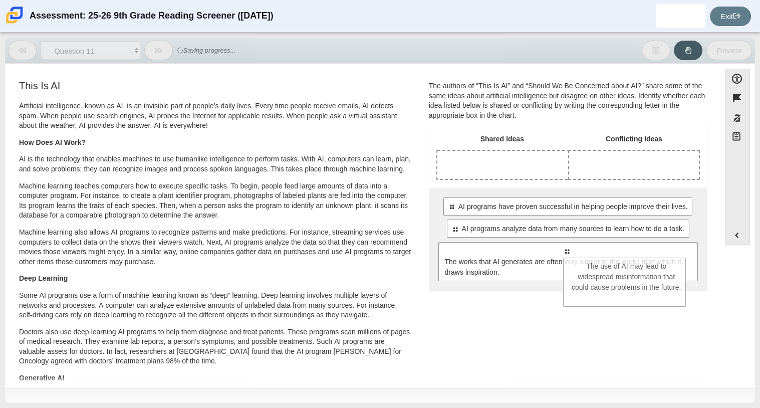
drag, startPoint x: 617, startPoint y: 188, endPoint x: 616, endPoint y: 340, distance: 151.8
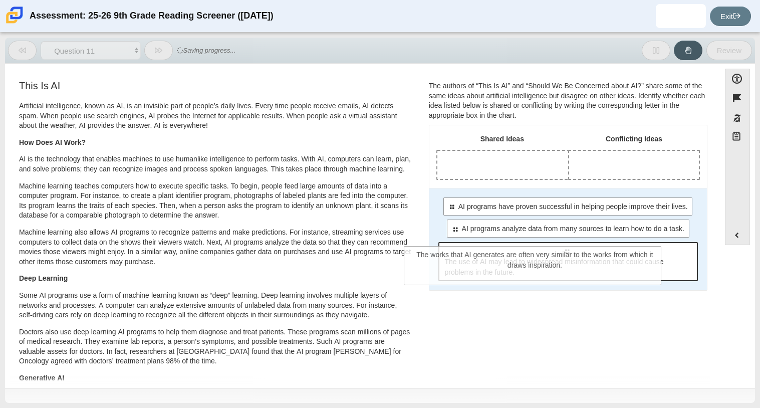
drag, startPoint x: 590, startPoint y: 316, endPoint x: 557, endPoint y: 273, distance: 54.6
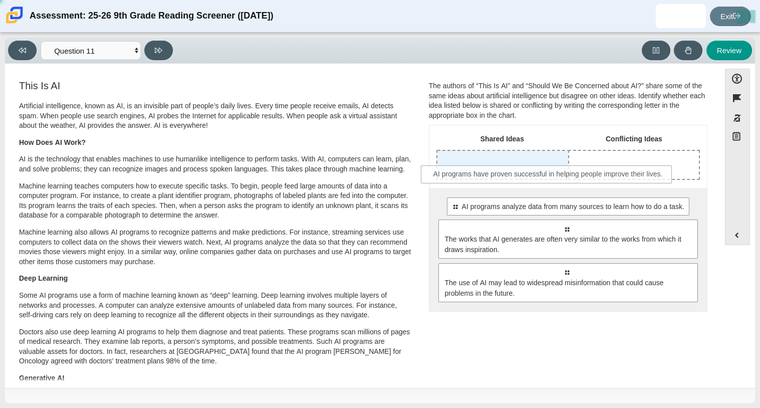
drag, startPoint x: 510, startPoint y: 206, endPoint x: 493, endPoint y: 174, distance: 37.0
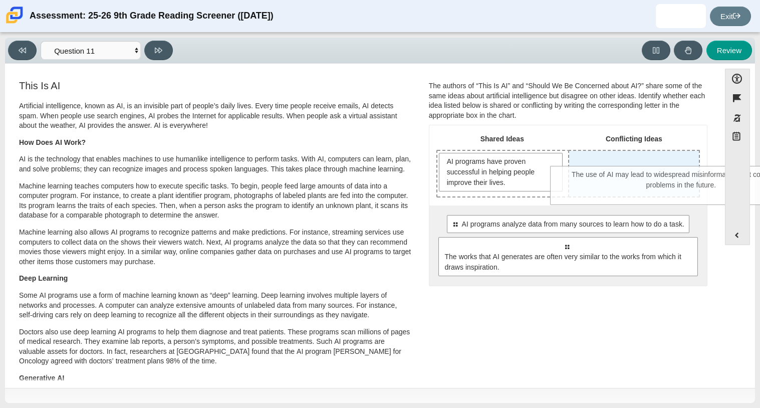
drag, startPoint x: 463, startPoint y: 302, endPoint x: 577, endPoint y: 186, distance: 161.6
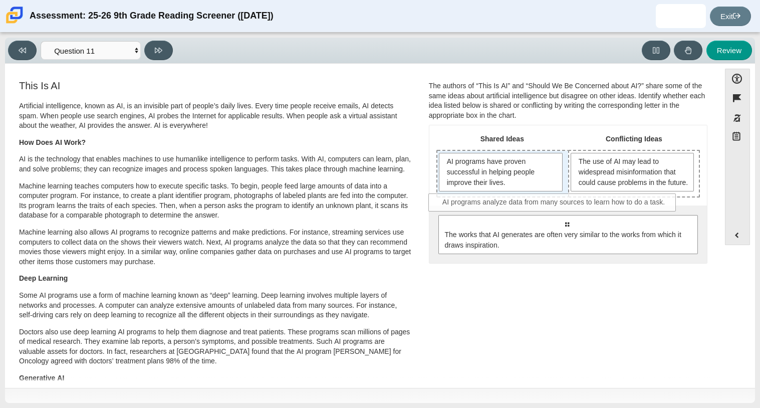
drag, startPoint x: 487, startPoint y: 228, endPoint x: 474, endPoint y: 194, distance: 36.8
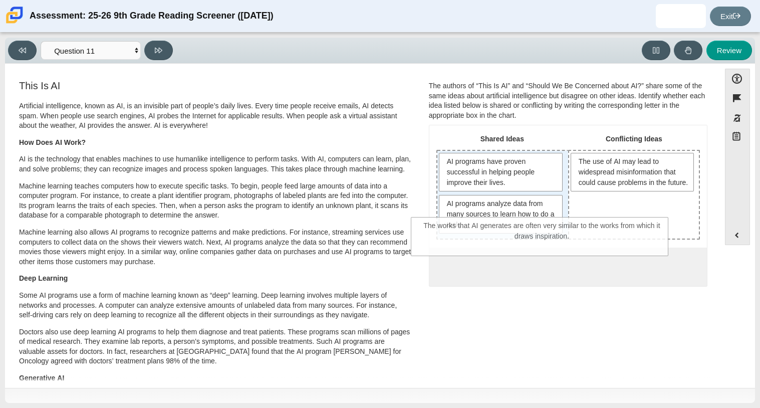
drag, startPoint x: 491, startPoint y: 278, endPoint x: 466, endPoint y: 238, distance: 47.1
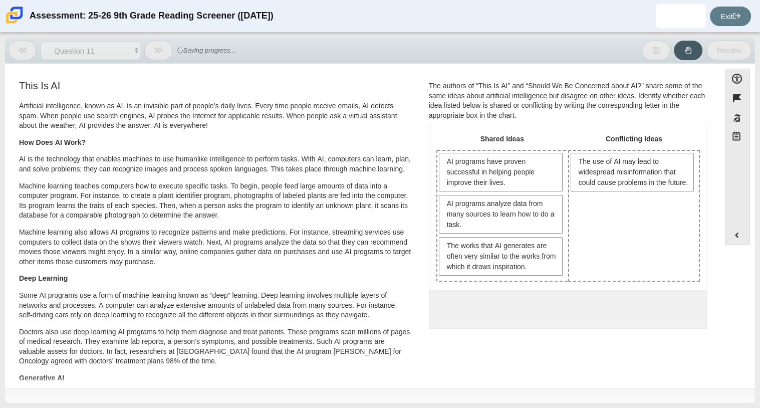
click at [93, 34] on div "Viewing Question 11 of 12 in Pacing Mode Questions Question 1 Question 2 Questi…" at bounding box center [380, 220] width 760 height 375
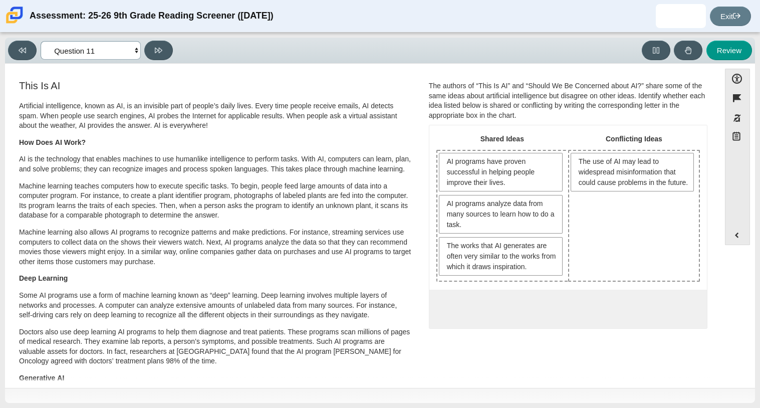
click at [111, 46] on select "Questions Question 1 Question 2 Question 3 Question 4 Question 5 Question 6 Que…" at bounding box center [91, 50] width 100 height 19
click at [41, 41] on select "Questions Question 1 Question 2 Question 3 Question 4 Question 5 Question 6 Que…" at bounding box center [91, 50] width 100 height 19
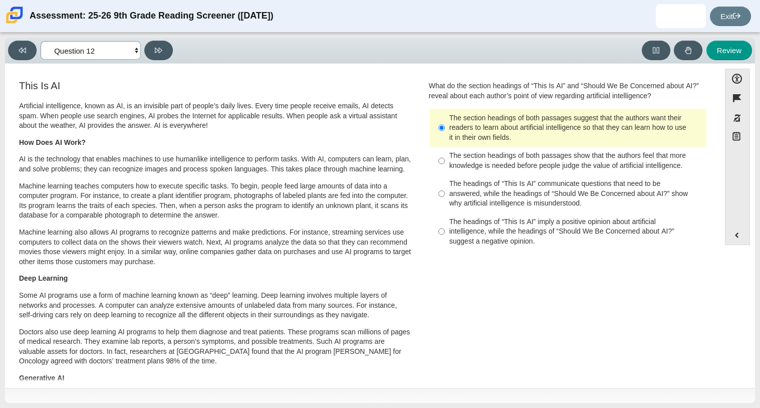
click at [84, 48] on select "Questions Question 1 Question 2 Question 3 Question 4 Question 5 Question 6 Que…" at bounding box center [91, 50] width 100 height 19
click at [41, 41] on select "Questions Question 1 Question 2 Question 3 Question 4 Question 5 Question 6 Que…" at bounding box center [91, 50] width 100 height 19
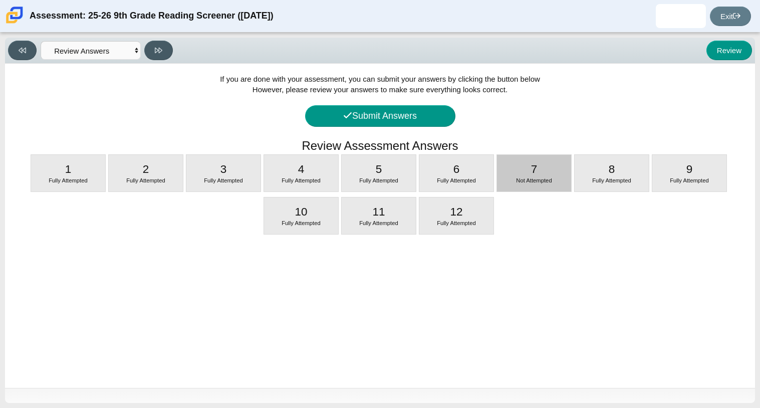
click at [554, 163] on div "7 Not Attempted" at bounding box center [534, 173] width 74 height 37
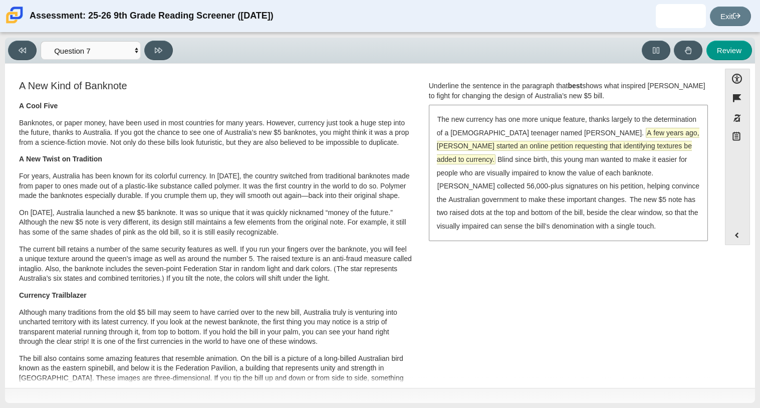
click at [545, 147] on span "A few years ago, McLeod started an online petition requesting that identifying …" at bounding box center [568, 146] width 263 height 36
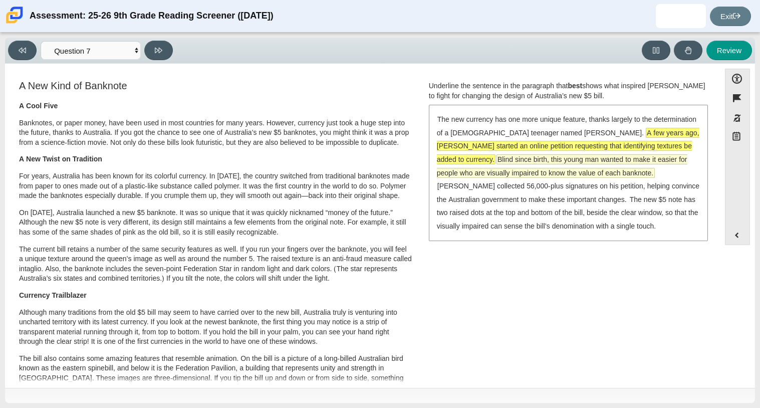
click at [546, 159] on span "Blind since birth, this young man wanted to make it easier for people who are v…" at bounding box center [562, 166] width 251 height 23
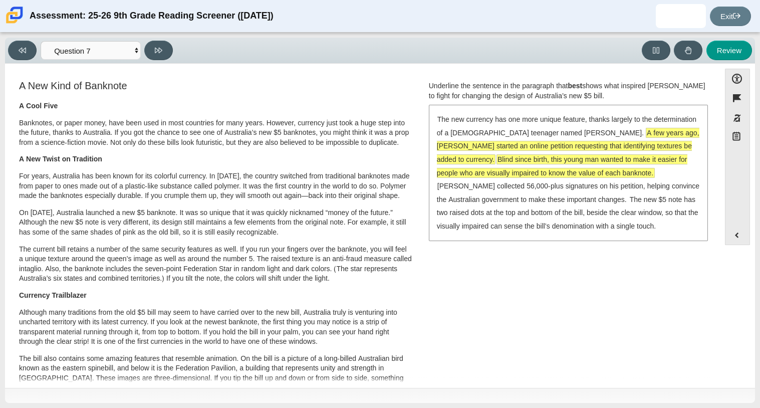
click at [549, 144] on span "A few years ago, McLeod started an online petition requesting that identifying …" at bounding box center [568, 146] width 263 height 36
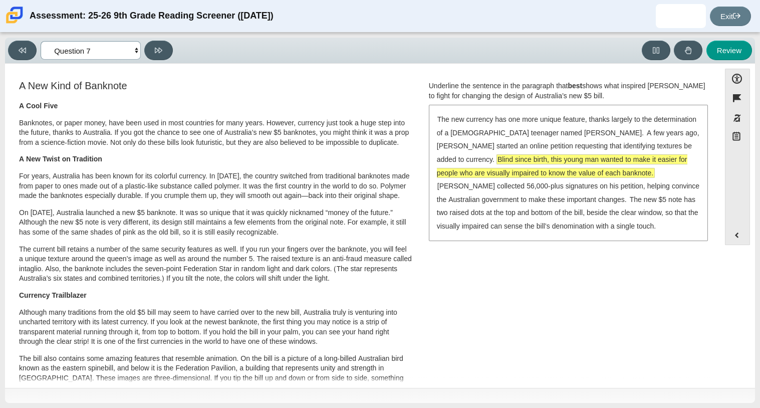
click at [70, 50] on select "Questions Question 1 Question 2 Question 3 Question 4 Question 5 Question 6 Que…" at bounding box center [91, 50] width 100 height 19
select select "review"
click at [41, 41] on select "Questions Question 1 Question 2 Question 3 Question 4 Question 5 Question 6 Que…" at bounding box center [91, 50] width 100 height 19
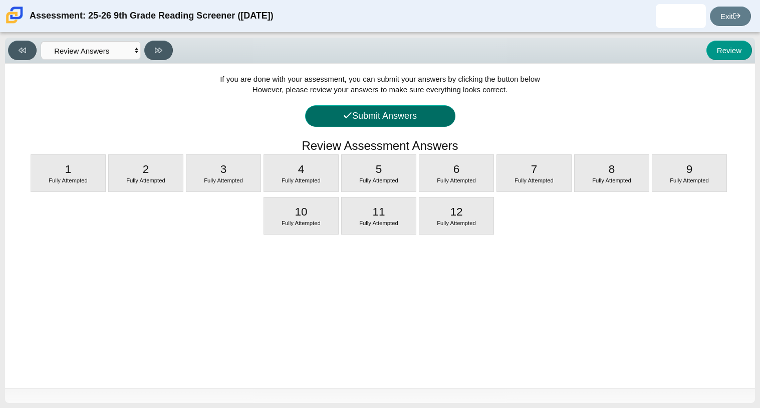
click at [375, 116] on button "Submit Answers" at bounding box center [380, 116] width 150 height 22
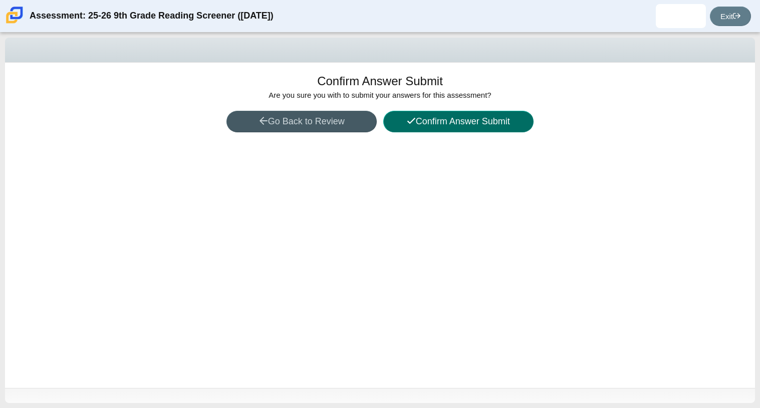
click at [409, 121] on icon at bounding box center [411, 120] width 9 height 9
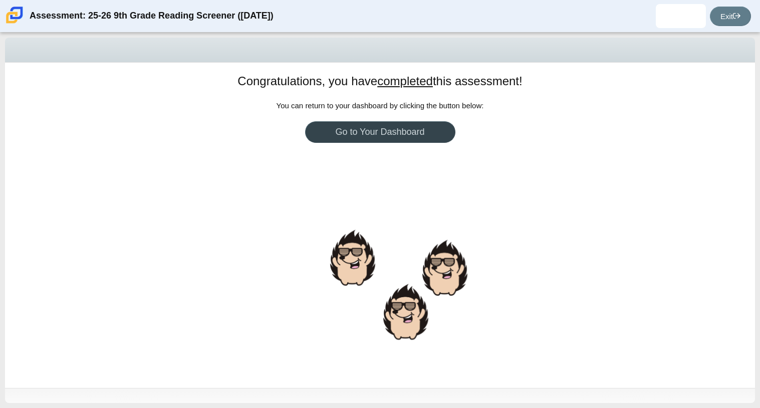
click at [393, 133] on link "Go to Your Dashboard" at bounding box center [380, 132] width 150 height 22
